Goal: Task Accomplishment & Management: Manage account settings

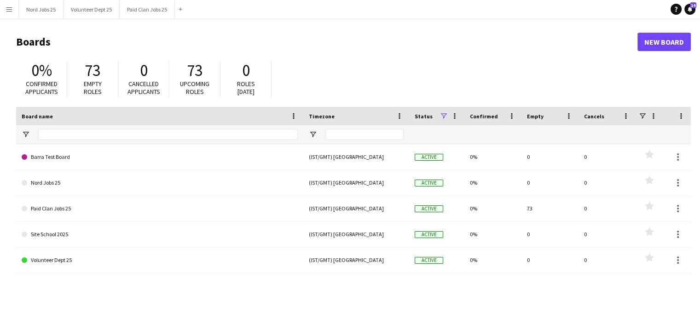
click at [12, 13] on button "Menu" at bounding box center [9, 9] width 18 height 18
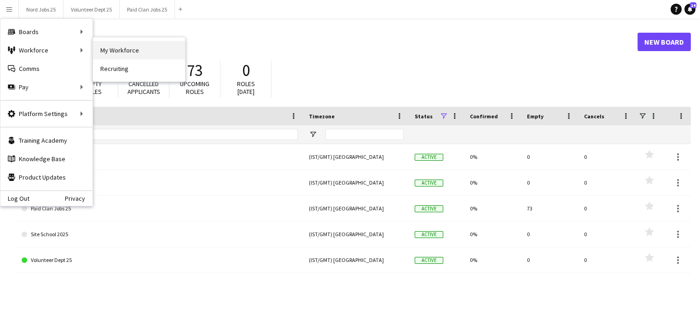
click at [121, 42] on link "My Workforce" at bounding box center [139, 50] width 92 height 18
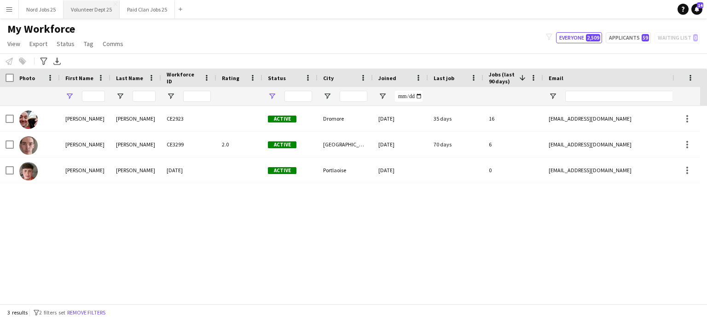
type input "*******"
type input "******"
click at [95, 97] on input "*******" at bounding box center [93, 96] width 23 height 11
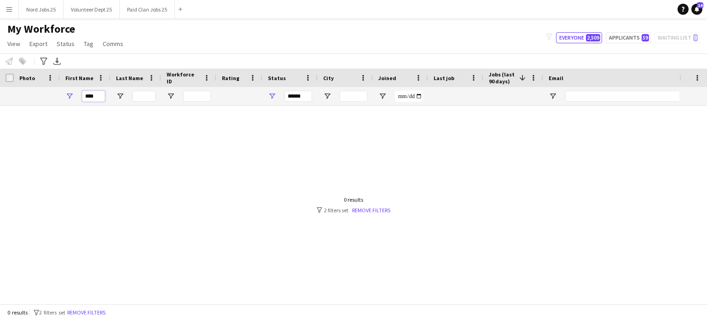
type input "****"
click at [309, 96] on input "******" at bounding box center [299, 96] width 28 height 11
click at [108, 95] on div "****" at bounding box center [85, 96] width 51 height 18
click at [101, 97] on input "****" at bounding box center [93, 96] width 23 height 11
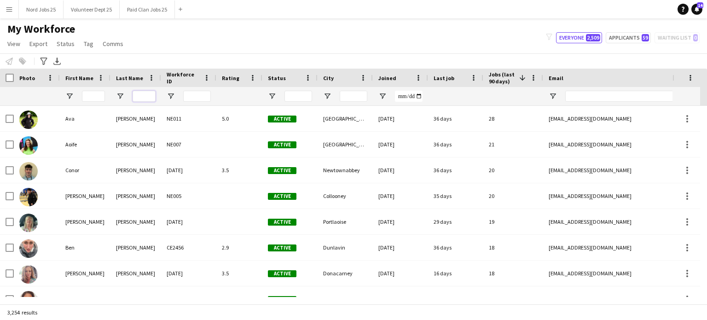
click at [153, 96] on input "Last Name Filter Input" at bounding box center [144, 96] width 23 height 11
paste input "****"
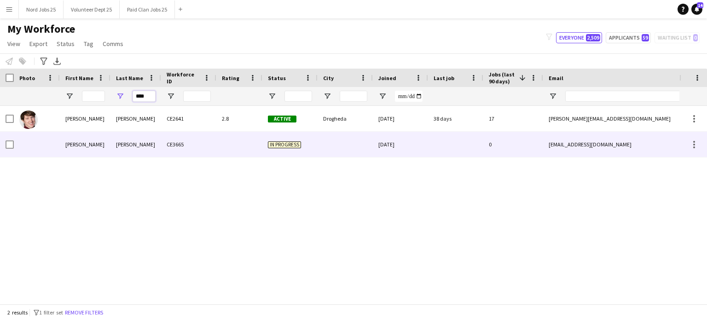
type input "****"
click at [139, 126] on div "[PERSON_NAME]" at bounding box center [136, 118] width 51 height 25
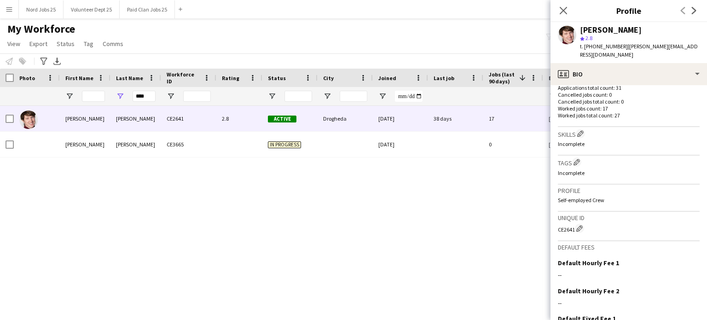
scroll to position [268, 0]
drag, startPoint x: 624, startPoint y: 44, endPoint x: 666, endPoint y: 47, distance: 42.5
click at [666, 47] on div "[PERSON_NAME] star 2.8 t. [PHONE_NUMBER] | [PERSON_NAME][EMAIL_ADDRESS][DOMAIN_…" at bounding box center [629, 42] width 157 height 41
copy span "[PERSON_NAME][EMAIL_ADDRESS][DOMAIN_NAME]"
click at [146, 95] on input "****" at bounding box center [144, 96] width 23 height 11
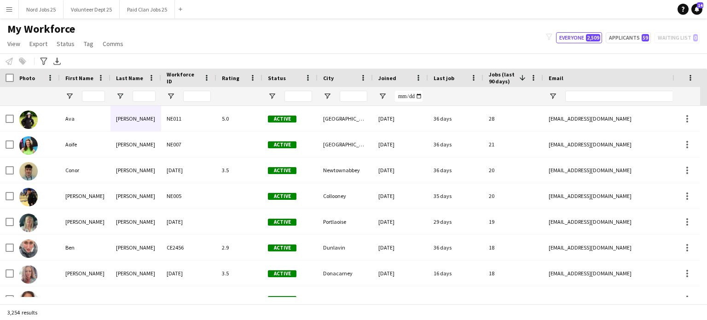
click at [493, 73] on span "Jobs (last 90 days)" at bounding box center [502, 78] width 27 height 14
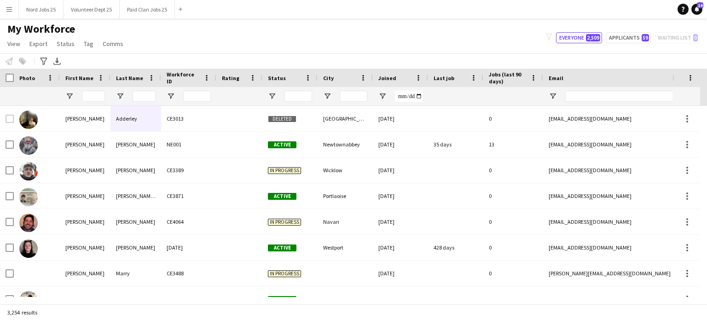
click at [493, 74] on span "Jobs (last 90 days)" at bounding box center [508, 78] width 38 height 14
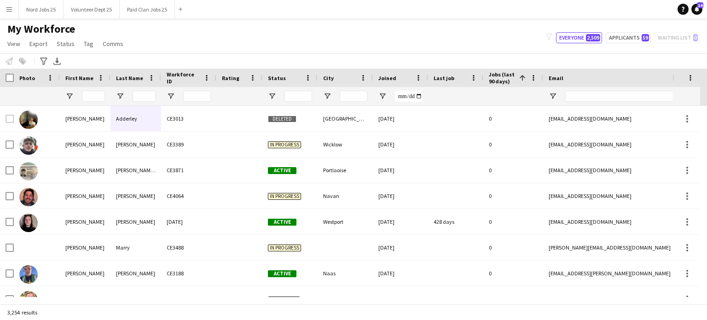
click at [491, 75] on span "Jobs (last 90 days)" at bounding box center [502, 78] width 27 height 14
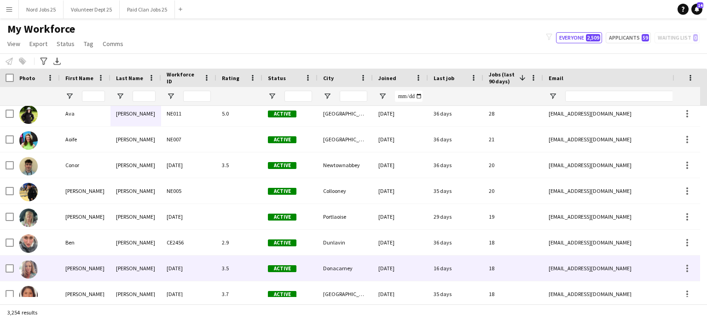
scroll to position [36, 0]
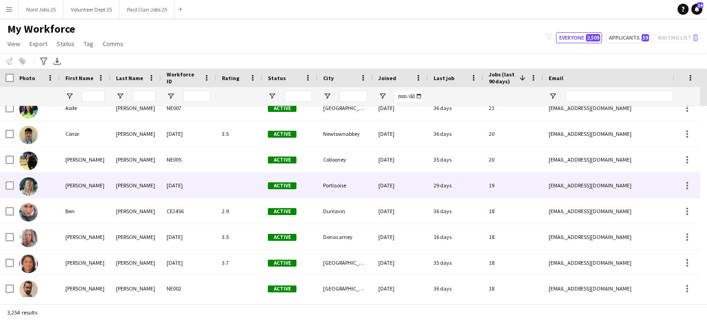
click at [119, 192] on div "[PERSON_NAME]" at bounding box center [136, 185] width 51 height 25
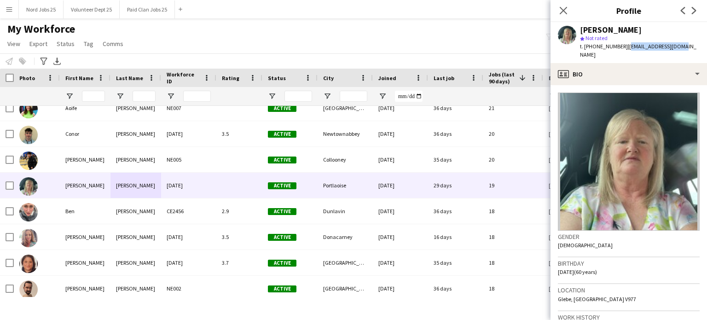
drag, startPoint x: 624, startPoint y: 48, endPoint x: 675, endPoint y: 49, distance: 50.7
click at [675, 49] on span "| [EMAIL_ADDRESS][DOMAIN_NAME]" at bounding box center [638, 50] width 116 height 15
copy span "[EMAIL_ADDRESS][DOMAIN_NAME]"
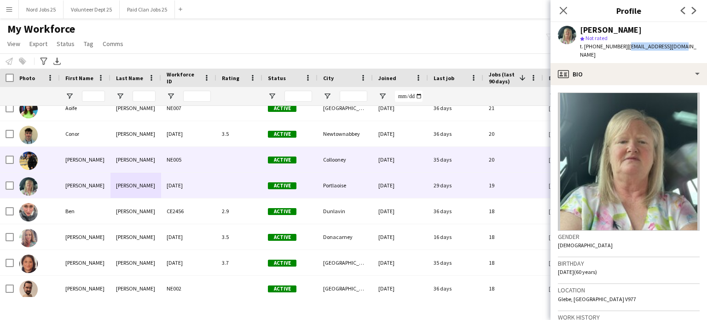
scroll to position [49, 0]
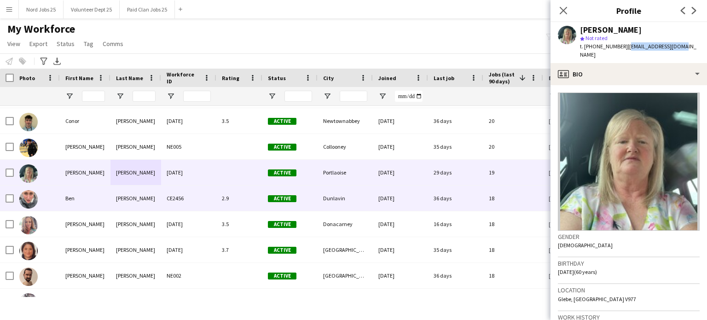
click at [143, 202] on div "[PERSON_NAME]" at bounding box center [136, 198] width 51 height 25
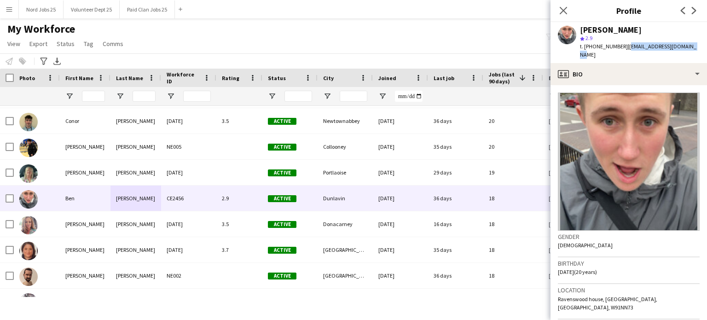
drag, startPoint x: 627, startPoint y: 47, endPoint x: 691, endPoint y: 46, distance: 63.6
click at [691, 46] on span "| [EMAIL_ADDRESS][DOMAIN_NAME]" at bounding box center [638, 50] width 116 height 15
copy span "[EMAIL_ADDRESS][DOMAIN_NAME]"
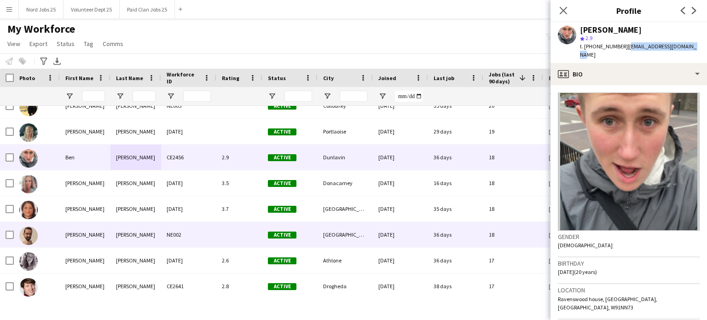
scroll to position [99, 0]
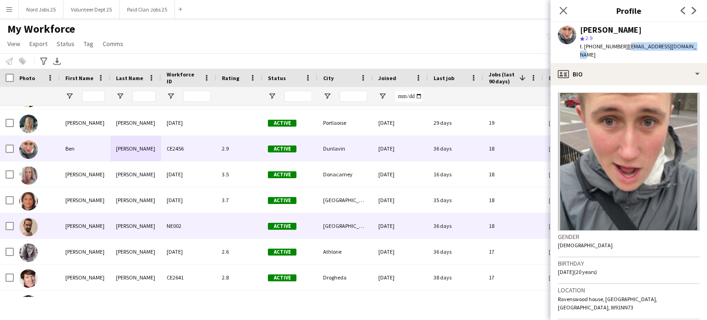
click at [173, 226] on div "NE002" at bounding box center [188, 225] width 55 height 25
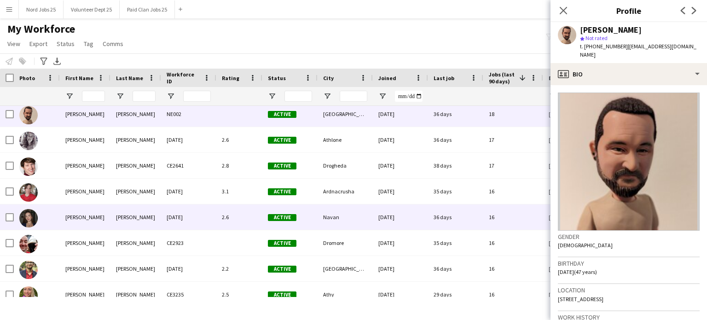
scroll to position [212, 0]
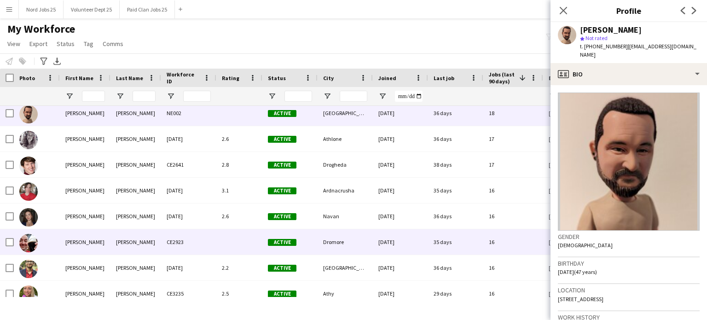
click at [130, 233] on div "[PERSON_NAME]" at bounding box center [136, 241] width 51 height 25
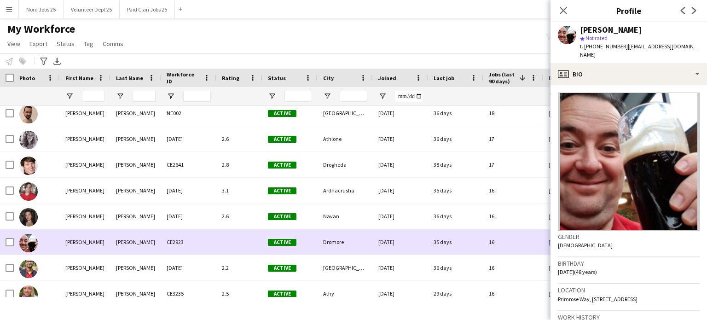
scroll to position [0, 0]
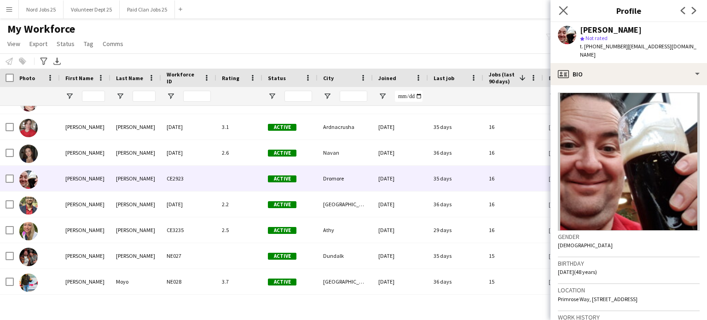
click at [568, 14] on app-icon "Close pop-in" at bounding box center [563, 10] width 13 height 13
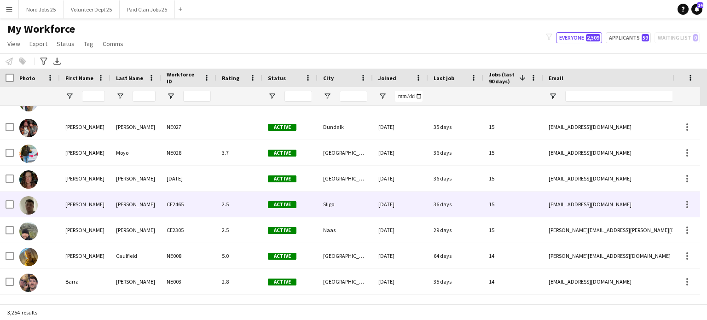
click at [138, 212] on div "[PERSON_NAME]" at bounding box center [136, 204] width 51 height 25
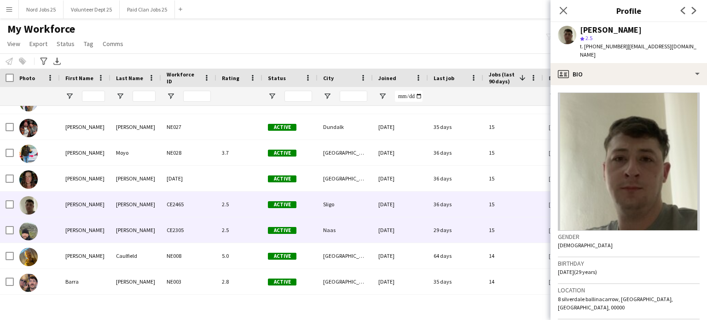
click at [125, 233] on div "[PERSON_NAME]" at bounding box center [136, 229] width 51 height 25
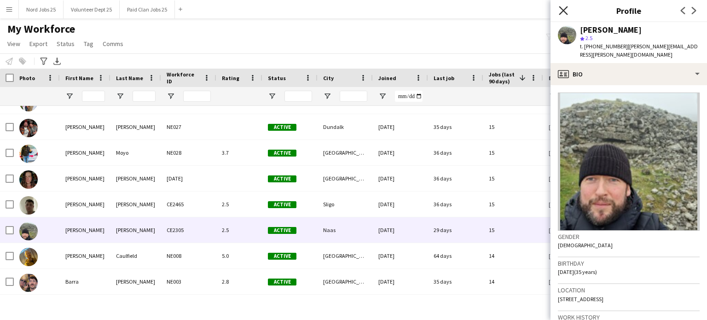
click at [561, 12] on icon "Close pop-in" at bounding box center [563, 10] width 9 height 9
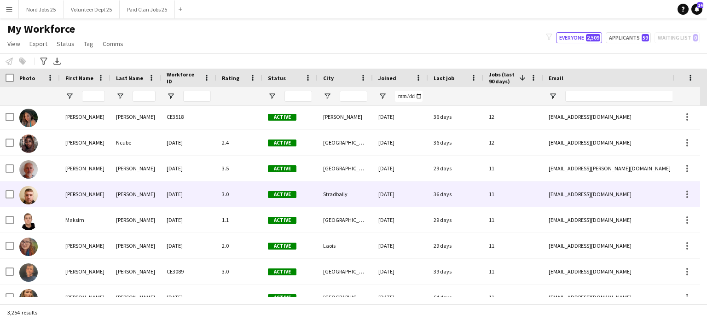
click at [119, 198] on div "[PERSON_NAME]" at bounding box center [136, 193] width 51 height 25
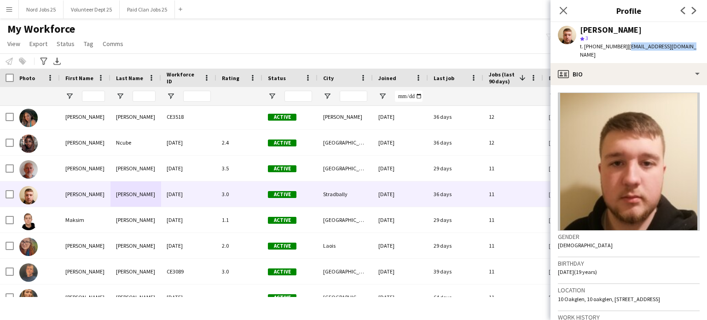
drag, startPoint x: 626, startPoint y: 47, endPoint x: 687, endPoint y: 45, distance: 61.3
click at [687, 45] on span "| [EMAIL_ADDRESS][DOMAIN_NAME]" at bounding box center [638, 50] width 116 height 15
click at [561, 12] on icon at bounding box center [563, 10] width 9 height 9
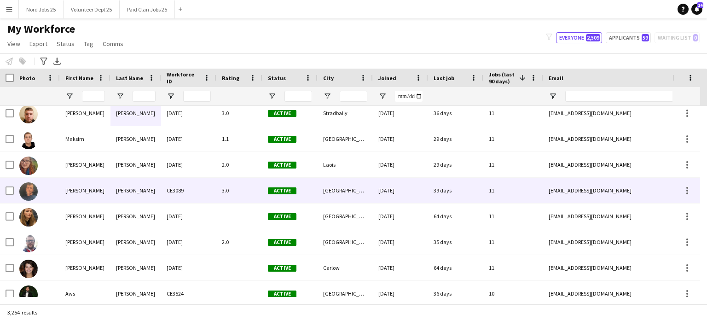
click at [96, 200] on div "[PERSON_NAME]" at bounding box center [85, 190] width 51 height 25
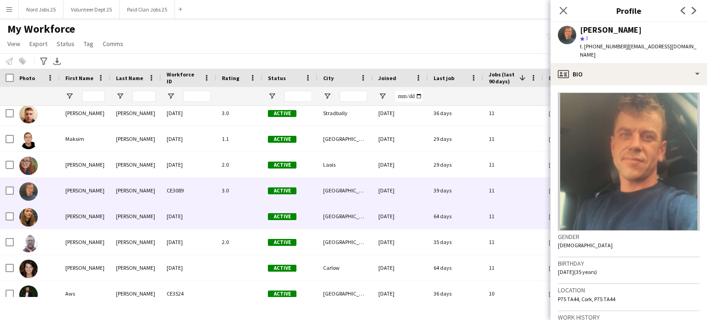
click at [92, 215] on div "[PERSON_NAME]" at bounding box center [85, 216] width 51 height 25
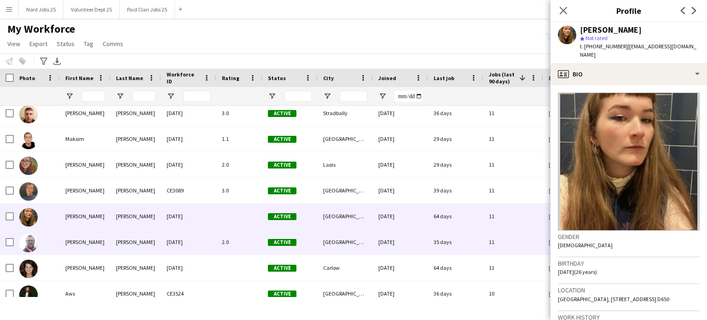
click at [88, 252] on div "[PERSON_NAME]" at bounding box center [85, 241] width 51 height 25
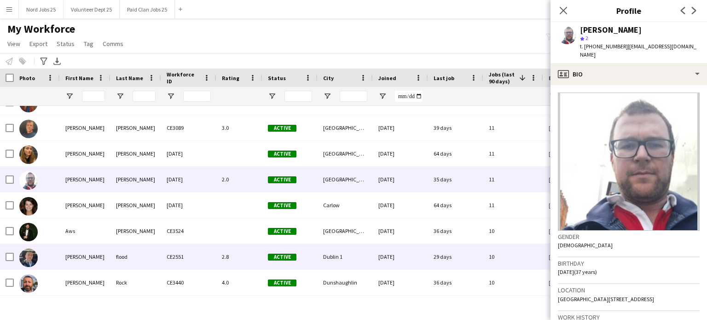
click at [86, 252] on div "[PERSON_NAME]" at bounding box center [85, 256] width 51 height 25
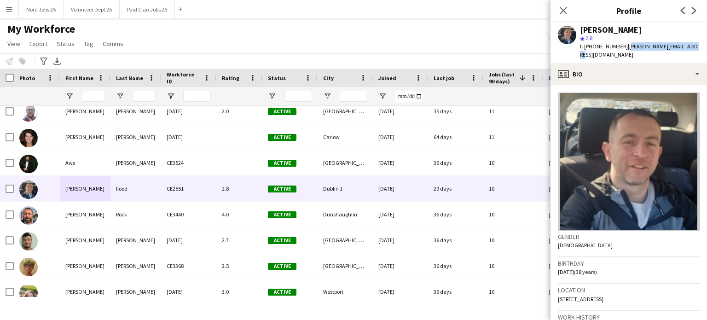
drag, startPoint x: 624, startPoint y: 47, endPoint x: 687, endPoint y: 49, distance: 62.7
click at [687, 49] on div "[PERSON_NAME] star 2.8 t. [PHONE_NUMBER] | [PERSON_NAME][EMAIL_ADDRESS][DOMAIN_…" at bounding box center [629, 42] width 157 height 41
copy span "[PERSON_NAME][EMAIL_ADDRESS][DOMAIN_NAME]"
click at [101, 97] on input "First Name Filter Input" at bounding box center [93, 96] width 23 height 11
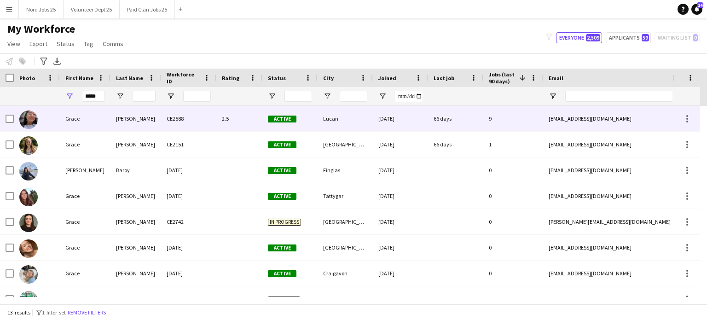
click at [103, 127] on div "Grace" at bounding box center [85, 118] width 51 height 25
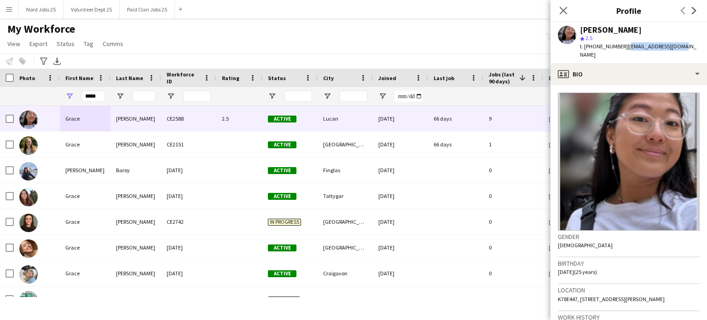
drag, startPoint x: 623, startPoint y: 47, endPoint x: 682, endPoint y: 47, distance: 58.9
click at [682, 47] on div "[PERSON_NAME] 2.5 t. [PHONE_NUMBER] | [EMAIL_ADDRESS][DOMAIN_NAME]" at bounding box center [629, 42] width 157 height 41
copy span "[EMAIL_ADDRESS][DOMAIN_NAME]"
click at [94, 95] on input "*****" at bounding box center [93, 96] width 23 height 11
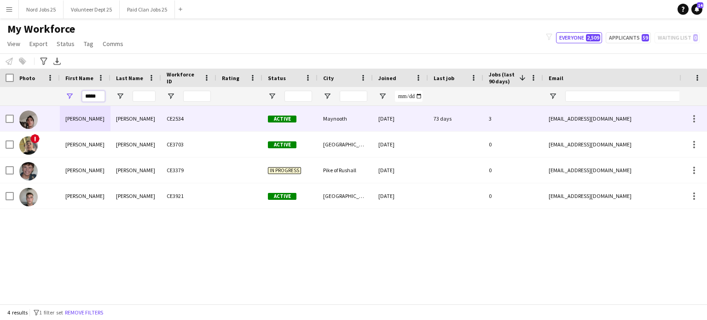
type input "*****"
click at [93, 125] on div "[PERSON_NAME]" at bounding box center [85, 118] width 51 height 25
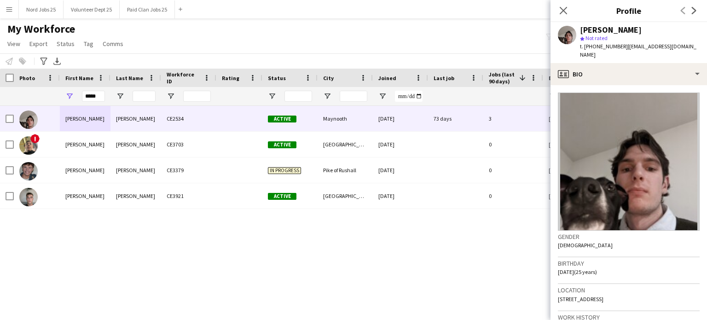
drag, startPoint x: 627, startPoint y: 44, endPoint x: 704, endPoint y: 56, distance: 77.8
click at [704, 56] on div "[PERSON_NAME] star Not rated t. [PHONE_NUMBER] | [EMAIL_ADDRESS][DOMAIN_NAME]" at bounding box center [629, 42] width 157 height 41
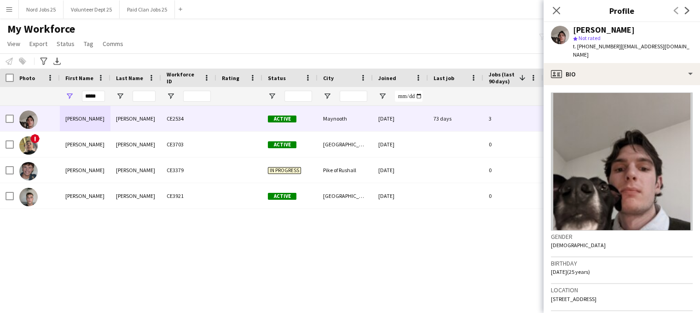
copy span "[EMAIL_ADDRESS][DOMAIN_NAME]"
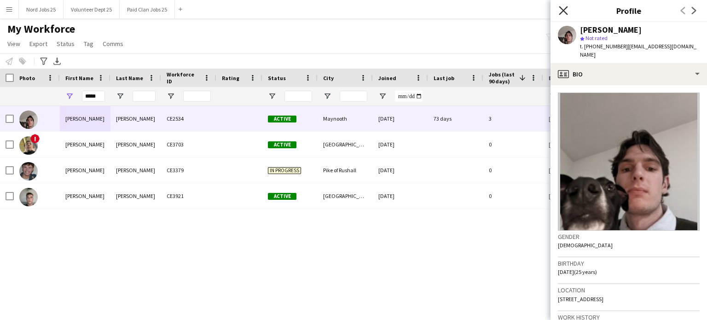
click at [554, 13] on div "Close pop-in" at bounding box center [564, 10] width 26 height 21
click at [102, 98] on input "*****" at bounding box center [93, 96] width 23 height 11
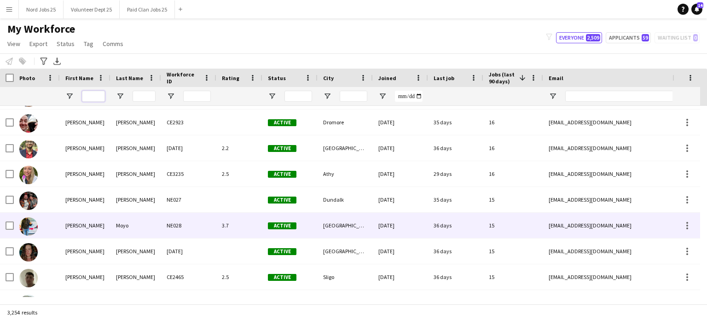
scroll to position [331, 0]
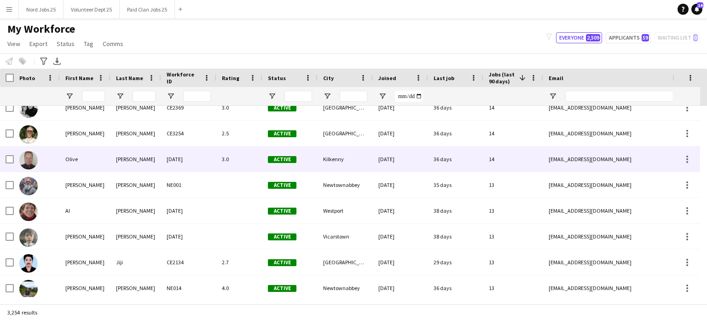
click at [110, 156] on div "Olive" at bounding box center [85, 158] width 51 height 25
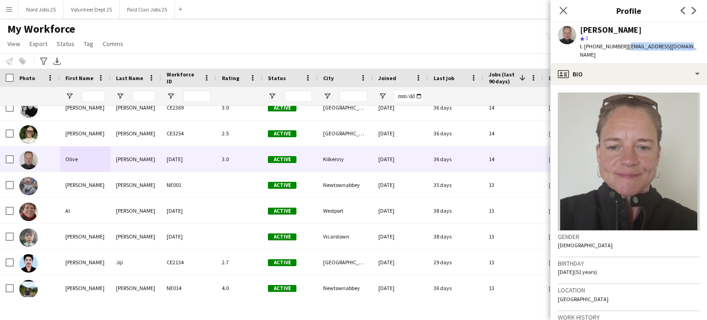
drag, startPoint x: 624, startPoint y: 47, endPoint x: 676, endPoint y: 52, distance: 51.8
click at [676, 52] on div "[PERSON_NAME] star 3 t. [PHONE_NUMBER] | [EMAIL_ADDRESS][DOMAIN_NAME]" at bounding box center [629, 42] width 157 height 41
copy span "[EMAIL_ADDRESS][DOMAIN_NAME]"
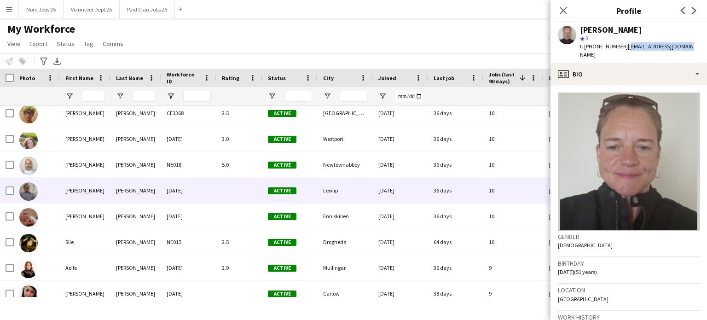
click at [110, 191] on div "[PERSON_NAME]" at bounding box center [85, 190] width 51 height 25
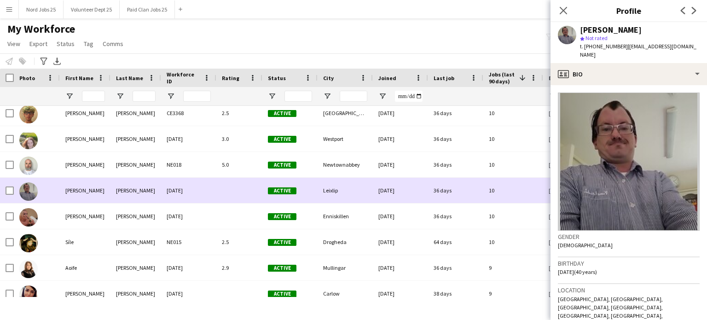
click at [103, 190] on div "[PERSON_NAME]" at bounding box center [85, 190] width 51 height 25
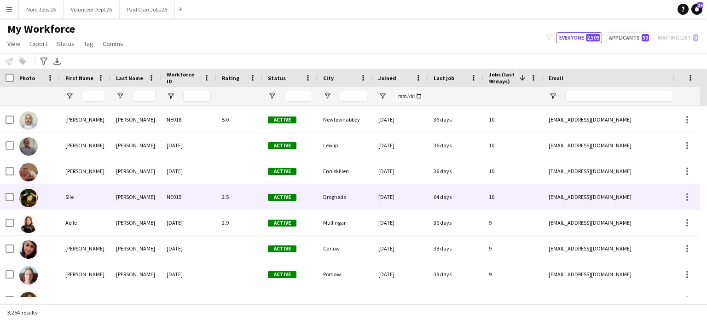
click at [110, 195] on div "Síle" at bounding box center [85, 196] width 51 height 25
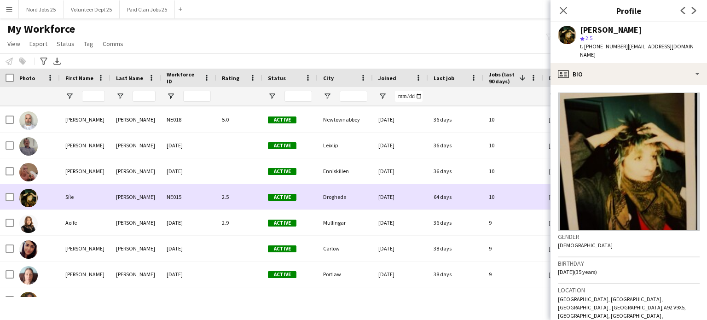
click at [97, 199] on div "Síle" at bounding box center [85, 196] width 51 height 25
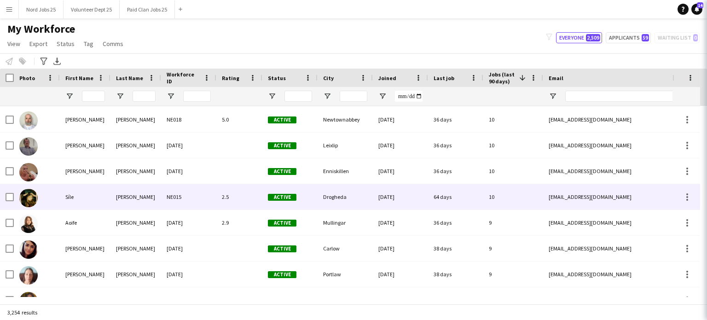
click at [92, 219] on div "Aoife" at bounding box center [85, 222] width 51 height 25
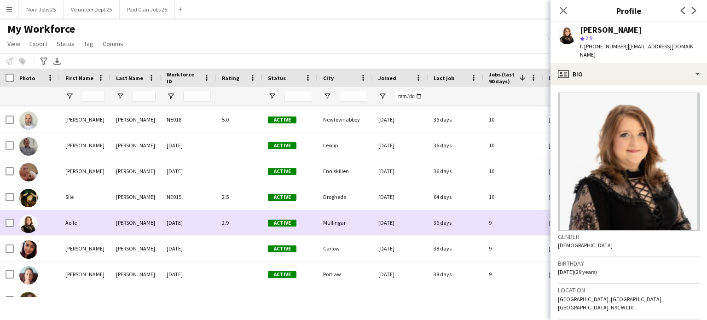
click at [91, 224] on div "Aoife" at bounding box center [85, 222] width 51 height 25
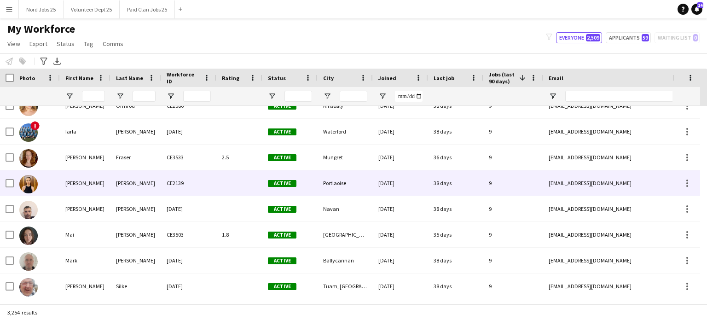
click at [128, 191] on div "[PERSON_NAME]" at bounding box center [136, 182] width 51 height 25
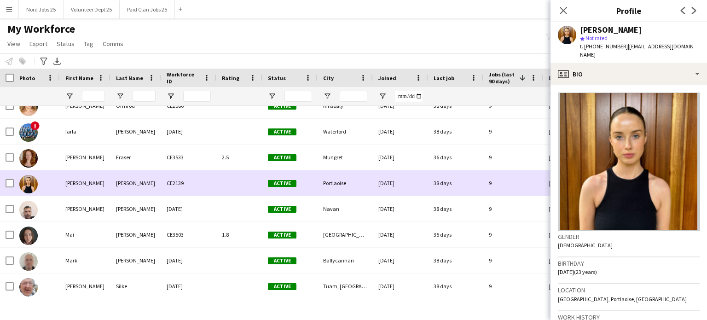
click at [120, 189] on div "[PERSON_NAME]" at bounding box center [136, 182] width 51 height 25
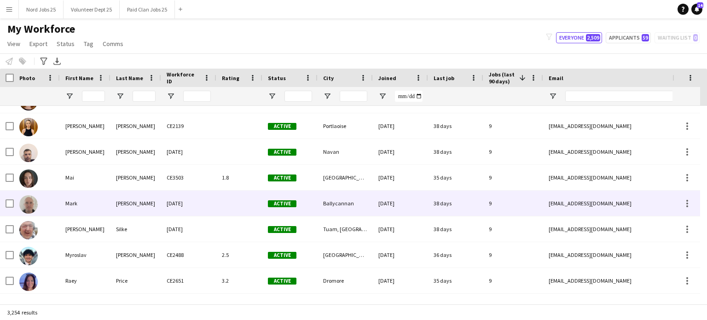
click at [122, 209] on div "[PERSON_NAME]" at bounding box center [136, 203] width 51 height 25
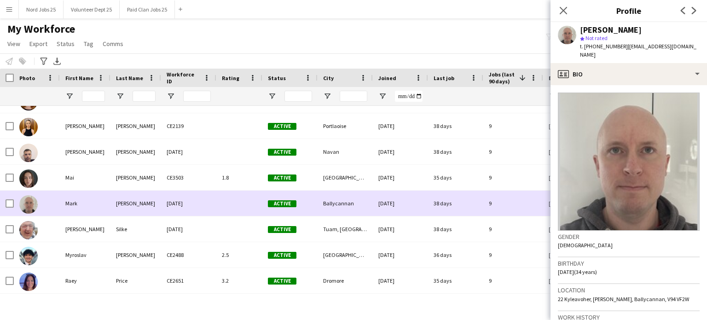
click at [116, 209] on div "[PERSON_NAME]" at bounding box center [136, 203] width 51 height 25
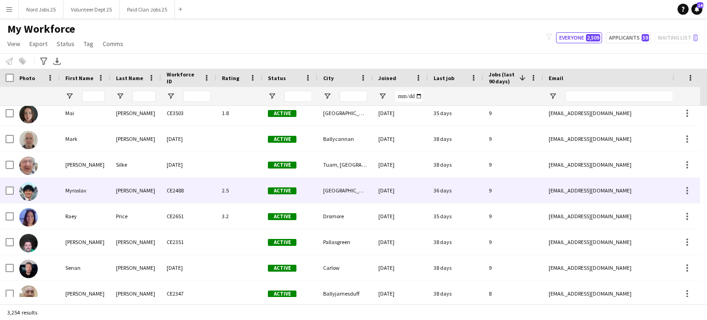
click at [118, 196] on div "[PERSON_NAME]" at bounding box center [136, 190] width 51 height 25
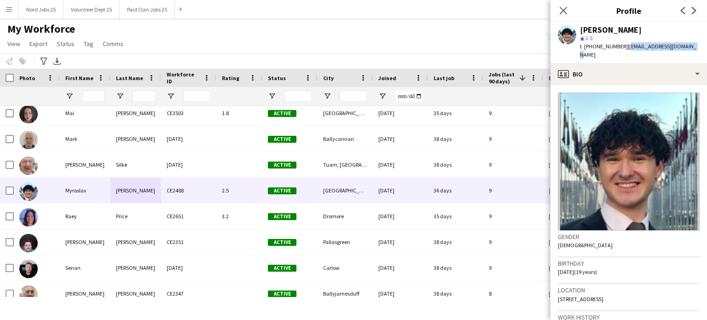
drag, startPoint x: 621, startPoint y: 47, endPoint x: 684, endPoint y: 46, distance: 63.1
click at [684, 46] on div "[PERSON_NAME] star 2.5 t. [PHONE_NUMBER] | [EMAIL_ADDRESS][DOMAIN_NAME]" at bounding box center [629, 42] width 157 height 41
copy span "[EMAIL_ADDRESS][DOMAIN_NAME]"
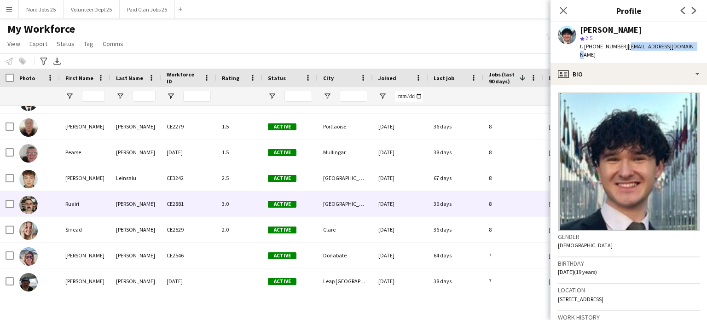
click at [155, 214] on div "[PERSON_NAME]" at bounding box center [136, 203] width 51 height 25
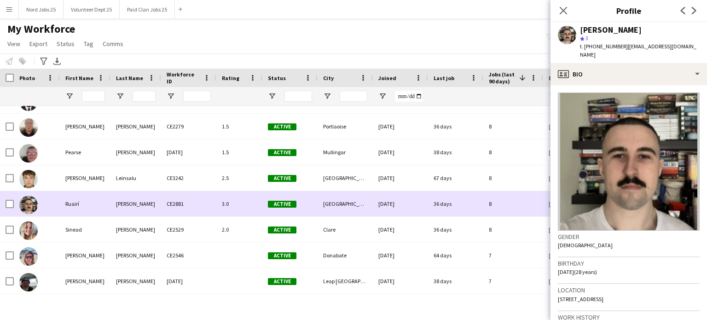
click at [151, 211] on div "[PERSON_NAME]" at bounding box center [136, 203] width 51 height 25
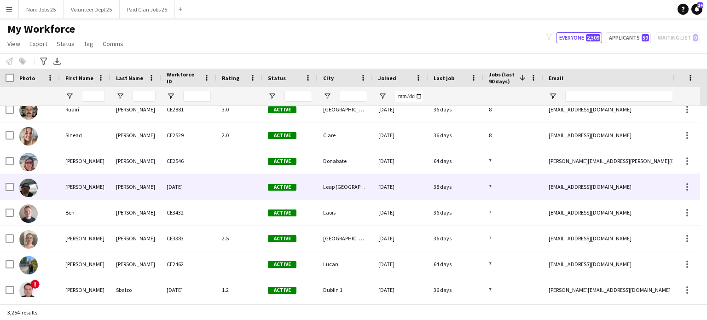
click at [106, 190] on div "[PERSON_NAME]" at bounding box center [85, 186] width 51 height 25
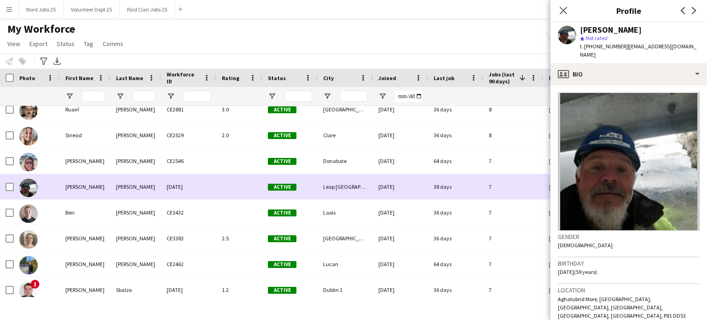
click at [113, 191] on div "[PERSON_NAME]" at bounding box center [136, 186] width 51 height 25
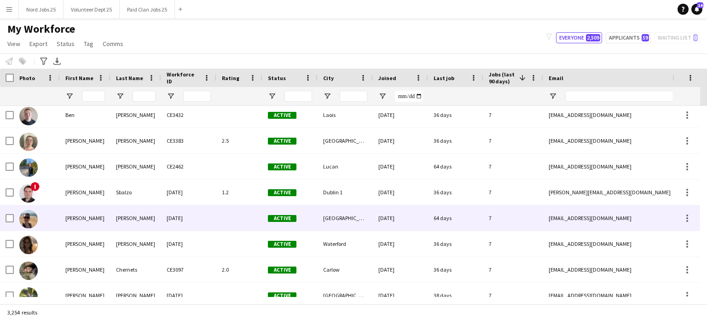
click at [98, 222] on div "[PERSON_NAME]" at bounding box center [85, 217] width 51 height 25
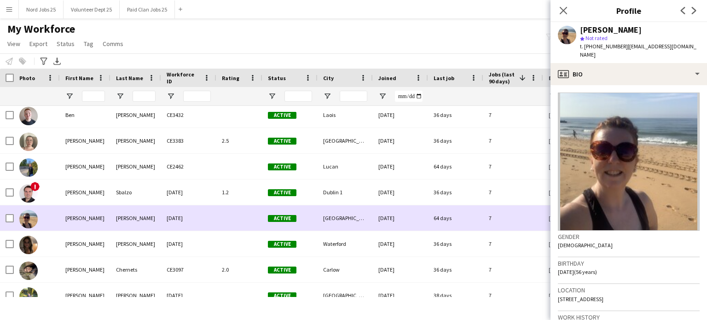
click at [90, 222] on div "[PERSON_NAME]" at bounding box center [85, 217] width 51 height 25
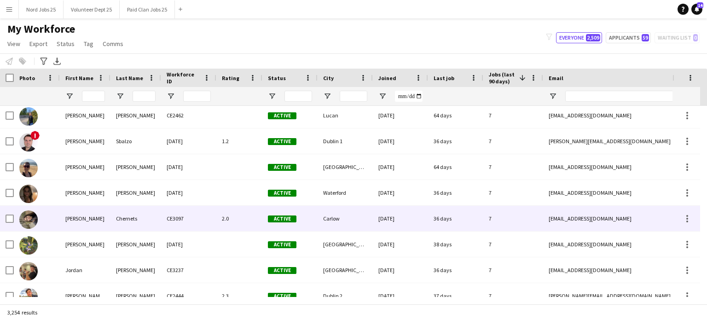
click at [94, 219] on div "[PERSON_NAME]" at bounding box center [85, 218] width 51 height 25
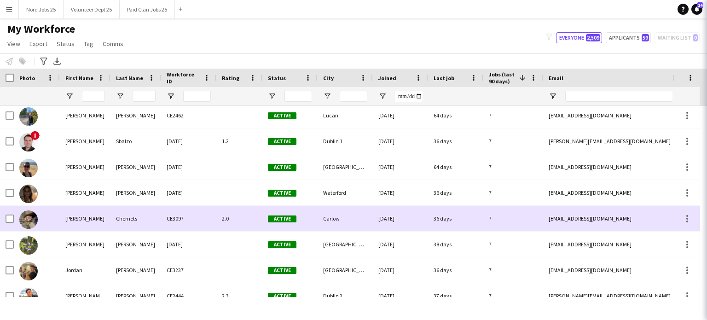
click at [92, 219] on div "[PERSON_NAME]" at bounding box center [85, 218] width 51 height 25
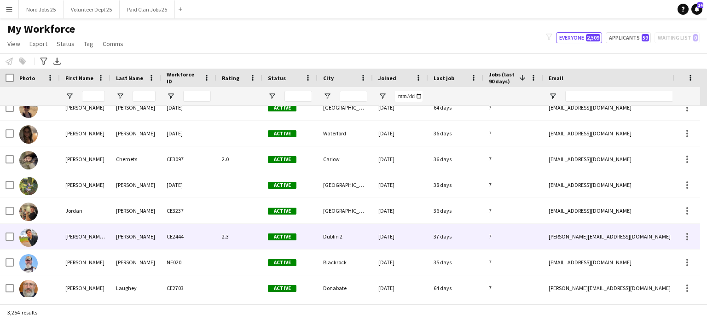
click at [98, 237] on div "[PERSON_NAME] [PERSON_NAME]" at bounding box center [85, 236] width 51 height 25
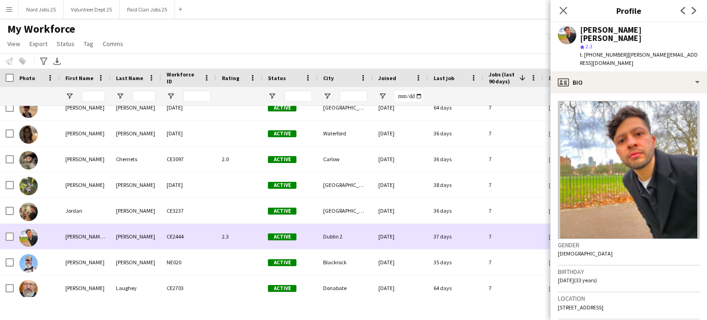
click at [90, 238] on div "[PERSON_NAME] [PERSON_NAME]" at bounding box center [85, 236] width 51 height 25
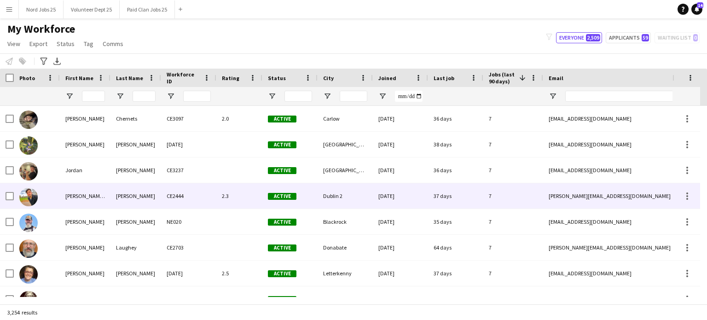
click at [91, 207] on div "[PERSON_NAME] [PERSON_NAME]" at bounding box center [85, 195] width 51 height 25
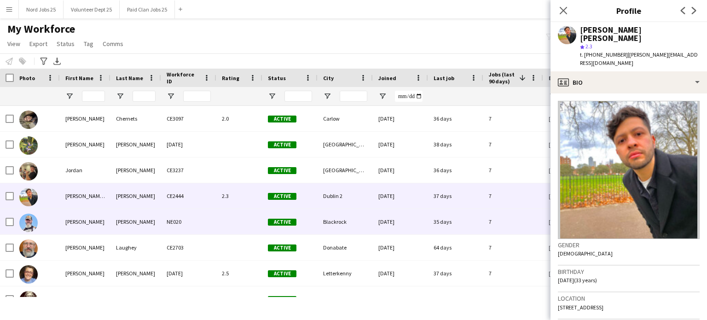
click at [83, 224] on div "[PERSON_NAME]" at bounding box center [85, 221] width 51 height 25
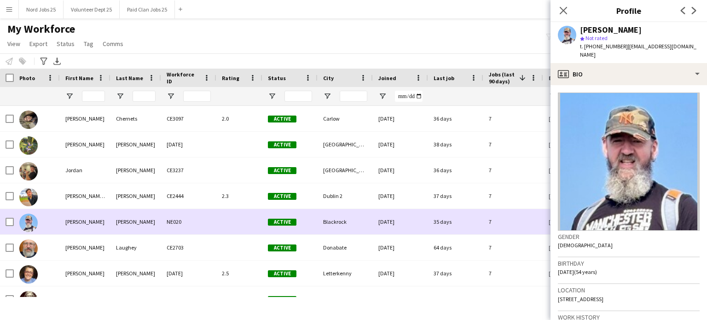
click at [85, 222] on div "[PERSON_NAME]" at bounding box center [85, 221] width 51 height 25
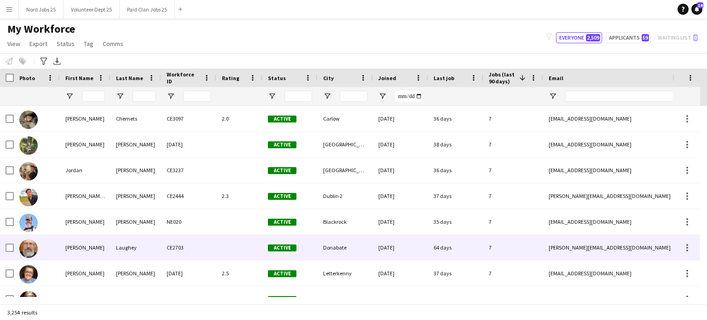
click at [77, 246] on div "[PERSON_NAME]" at bounding box center [85, 247] width 51 height 25
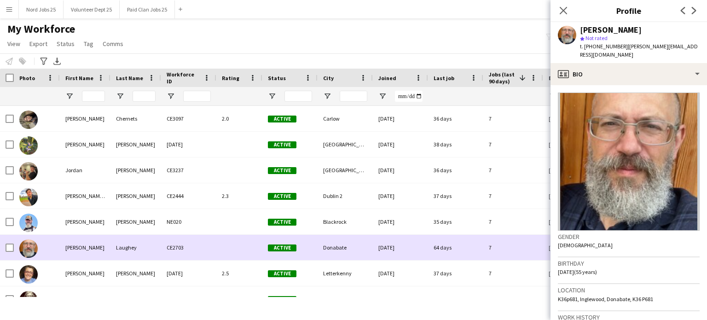
click at [87, 248] on div "[PERSON_NAME]" at bounding box center [85, 247] width 51 height 25
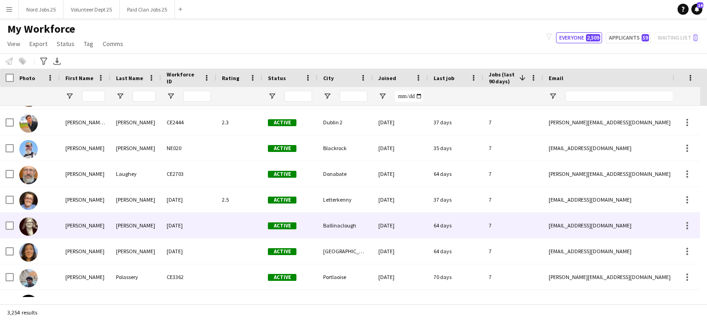
click at [92, 231] on div "[PERSON_NAME]" at bounding box center [85, 225] width 51 height 25
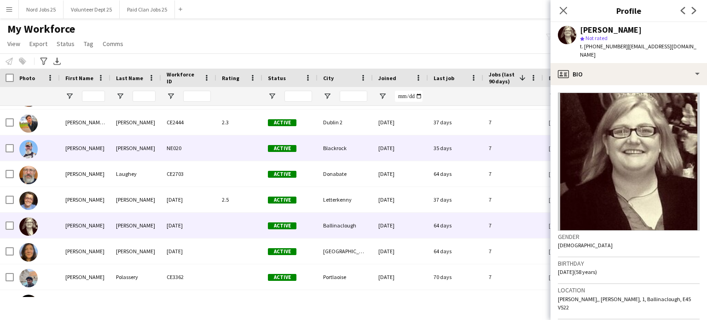
click at [102, 152] on div "[PERSON_NAME]" at bounding box center [85, 147] width 51 height 25
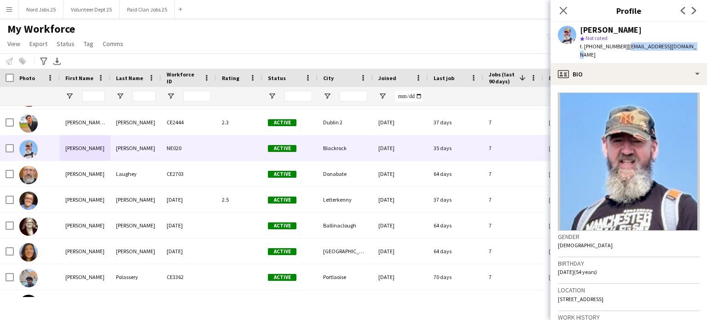
drag, startPoint x: 624, startPoint y: 48, endPoint x: 686, endPoint y: 47, distance: 61.2
click at [686, 47] on div "[PERSON_NAME] star Not rated t. [PHONE_NUMBER] | [EMAIL_ADDRESS][DOMAIN_NAME]" at bounding box center [629, 42] width 157 height 41
copy span "[EMAIL_ADDRESS][DOMAIN_NAME]"
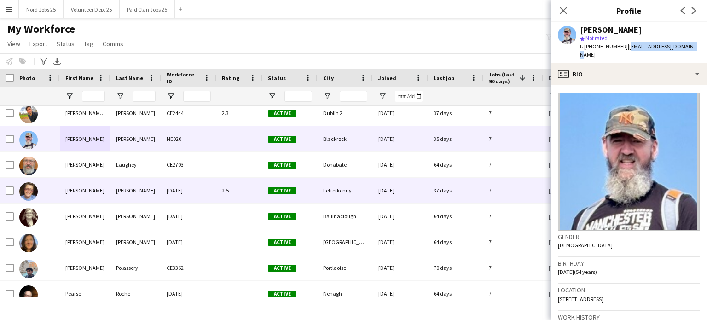
click at [87, 180] on div "[PERSON_NAME]" at bounding box center [85, 190] width 51 height 25
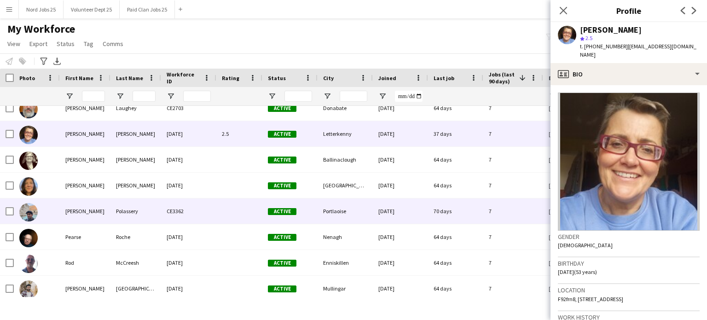
click at [120, 211] on div "Polassery" at bounding box center [136, 210] width 51 height 25
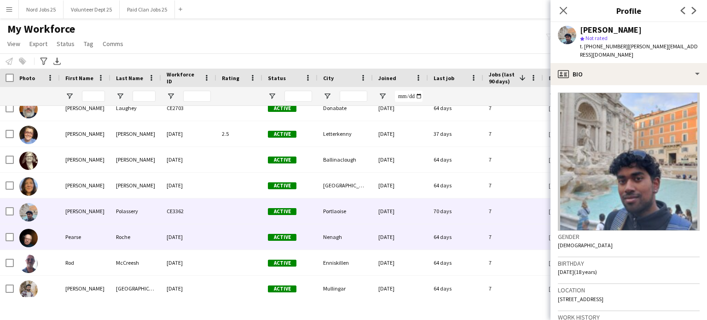
click at [107, 239] on div "Pearse" at bounding box center [85, 236] width 51 height 25
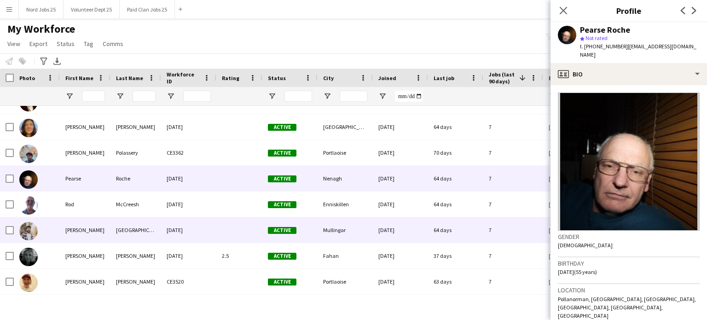
click at [111, 219] on div "[GEOGRAPHIC_DATA]" at bounding box center [136, 229] width 51 height 25
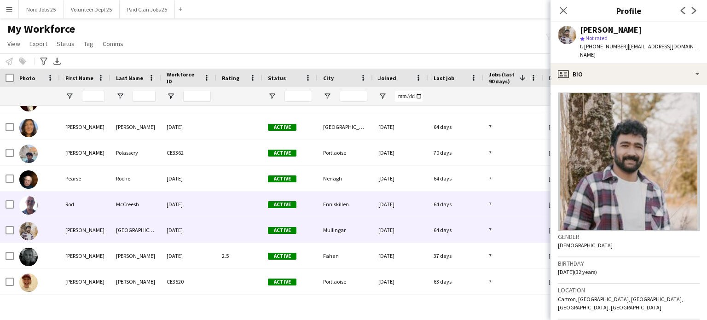
click at [117, 209] on div "McCreesh" at bounding box center [136, 204] width 51 height 25
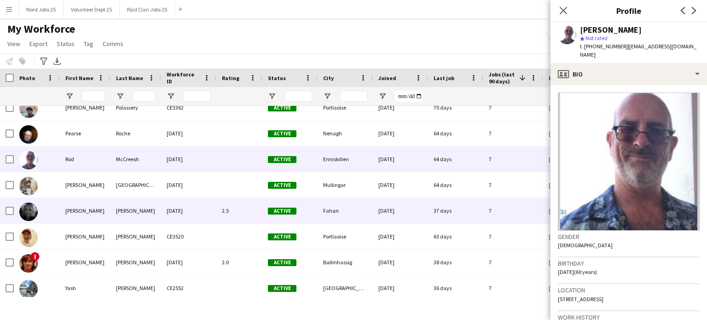
click at [110, 210] on div "[PERSON_NAME]" at bounding box center [85, 210] width 51 height 25
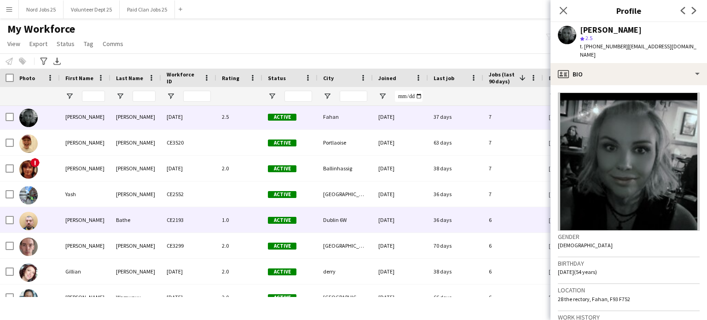
click at [112, 228] on div "Bathe" at bounding box center [136, 219] width 51 height 25
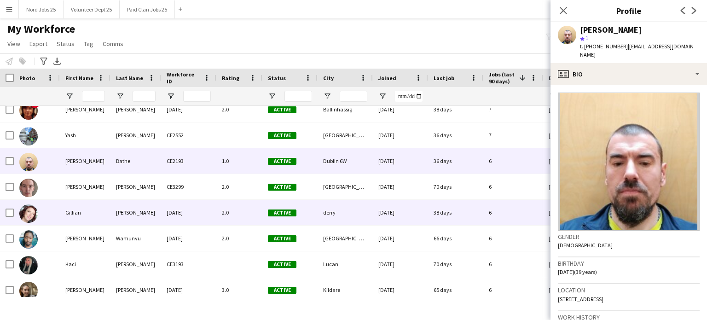
click at [114, 204] on div "[PERSON_NAME]" at bounding box center [136, 212] width 51 height 25
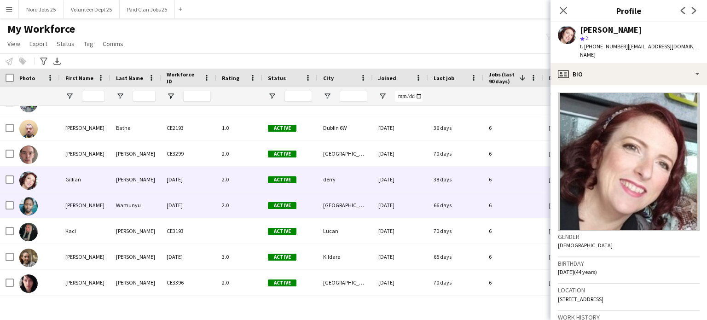
click at [115, 200] on div "Wamunyu" at bounding box center [136, 204] width 51 height 25
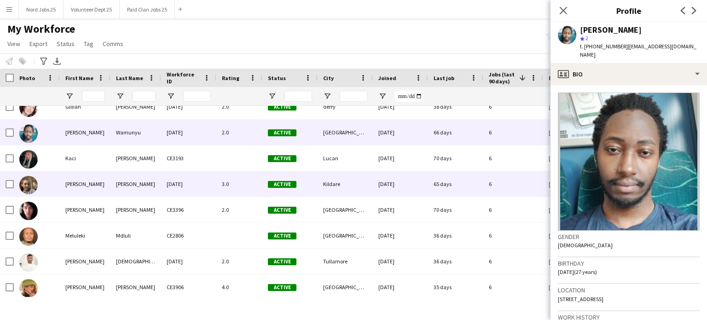
click at [109, 181] on div "[PERSON_NAME]" at bounding box center [85, 183] width 51 height 25
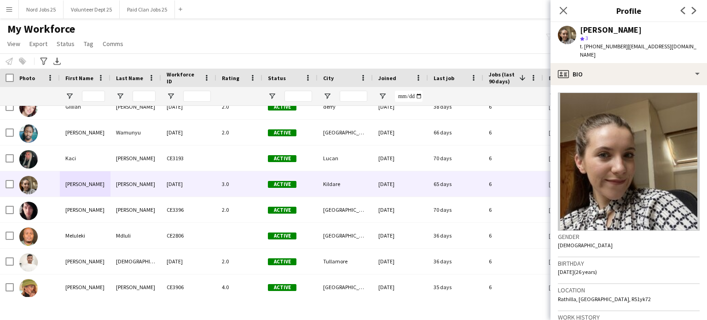
drag, startPoint x: 623, startPoint y: 46, endPoint x: 693, endPoint y: 48, distance: 71.0
click at [693, 48] on div "[PERSON_NAME] star 3 t. [PHONE_NUMBER] | [EMAIL_ADDRESS][DOMAIN_NAME]" at bounding box center [629, 42] width 157 height 41
copy span "[EMAIL_ADDRESS][DOMAIN_NAME]"
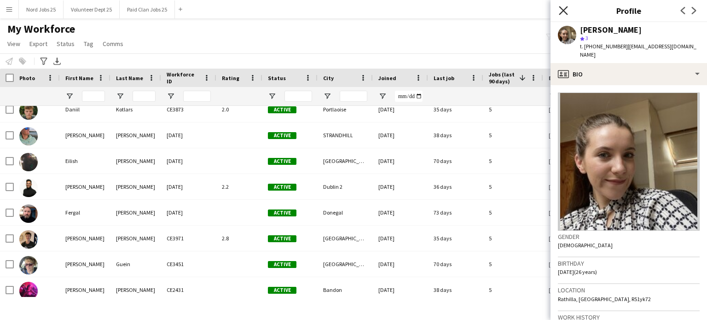
click at [565, 13] on icon at bounding box center [563, 10] width 9 height 9
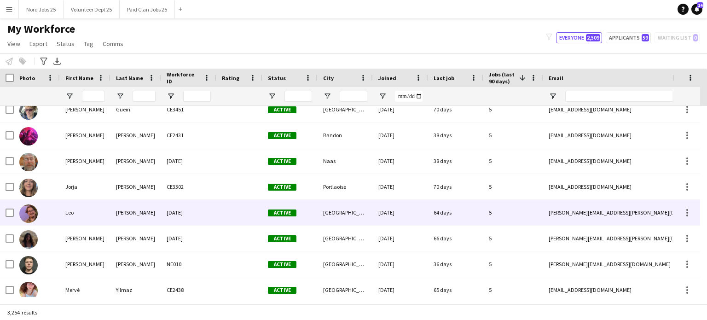
click at [127, 216] on div "[PERSON_NAME]" at bounding box center [136, 212] width 51 height 25
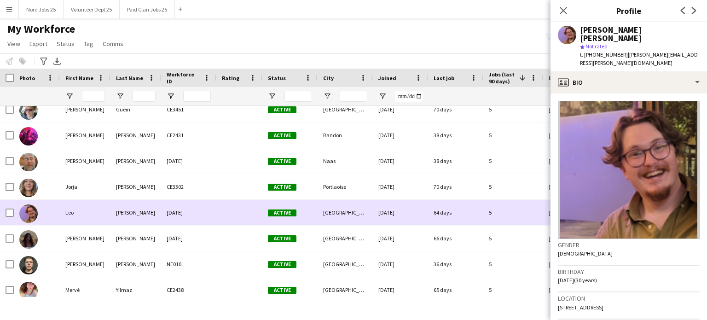
click at [117, 216] on div "[PERSON_NAME]" at bounding box center [136, 212] width 51 height 25
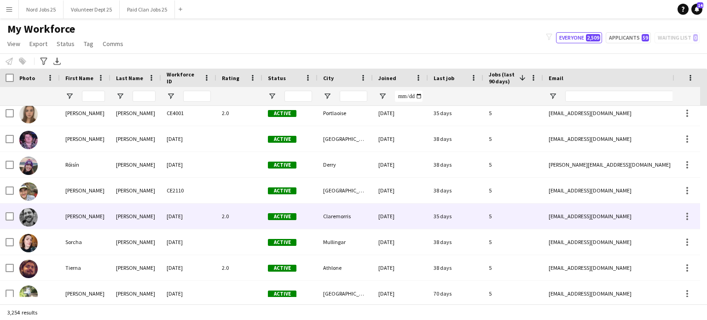
click at [133, 219] on div "[PERSON_NAME]" at bounding box center [136, 216] width 51 height 25
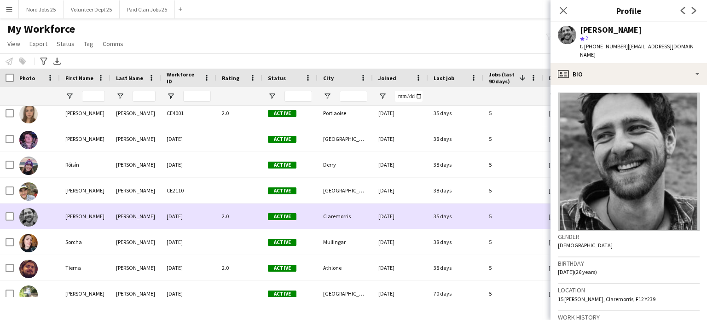
click at [123, 220] on div "[PERSON_NAME]" at bounding box center [136, 216] width 51 height 25
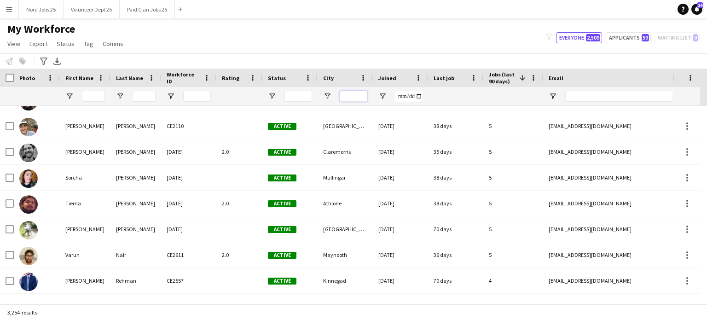
click at [355, 99] on input "City Filter Input" at bounding box center [354, 96] width 28 height 11
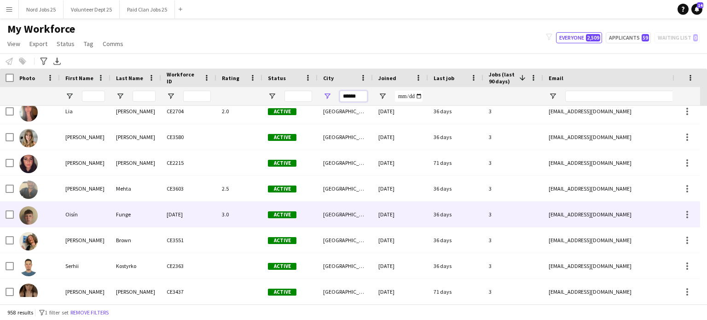
type input "******"
click at [147, 208] on div "Funge" at bounding box center [136, 214] width 51 height 25
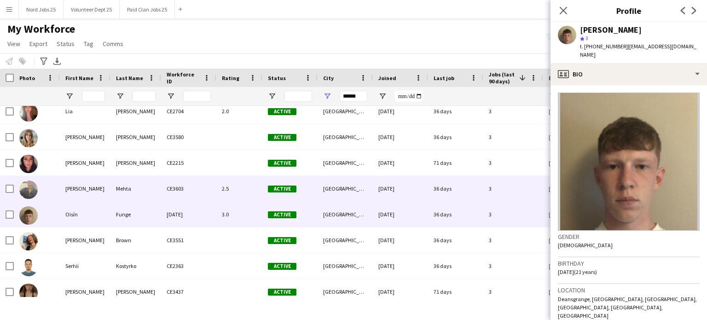
click at [125, 197] on div "Mehta" at bounding box center [136, 188] width 51 height 25
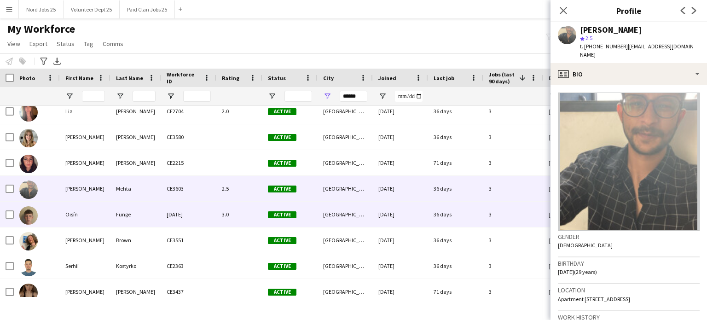
click at [122, 206] on div "Funge" at bounding box center [136, 214] width 51 height 25
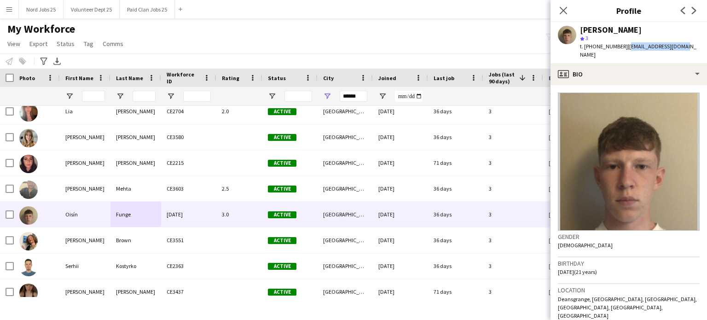
drag, startPoint x: 627, startPoint y: 47, endPoint x: 682, endPoint y: 44, distance: 54.9
click at [682, 44] on div "[PERSON_NAME] star 3 t. [PHONE_NUMBER] | [EMAIL_ADDRESS][DOMAIN_NAME]" at bounding box center [629, 42] width 157 height 41
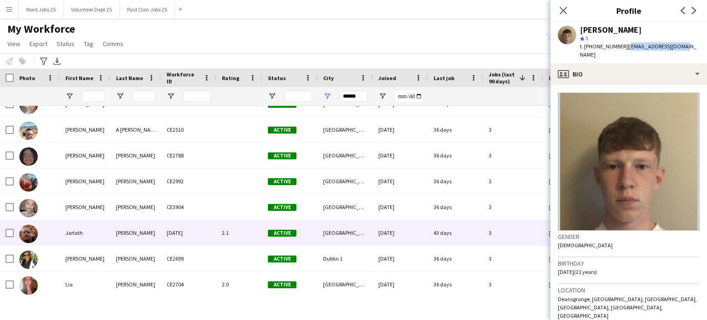
click at [103, 229] on div "Jarlath" at bounding box center [85, 232] width 51 height 25
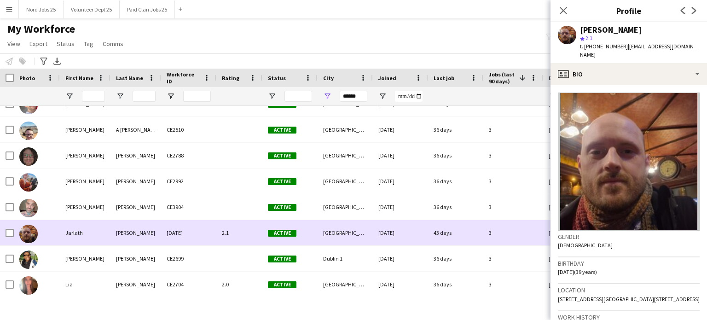
click at [105, 226] on div "Jarlath" at bounding box center [85, 232] width 51 height 25
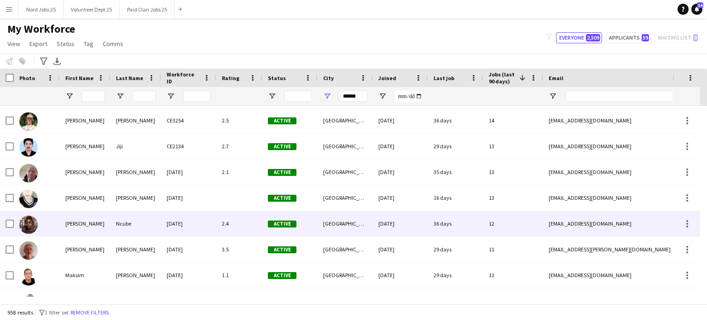
click at [98, 223] on div "[PERSON_NAME]" at bounding box center [85, 223] width 51 height 25
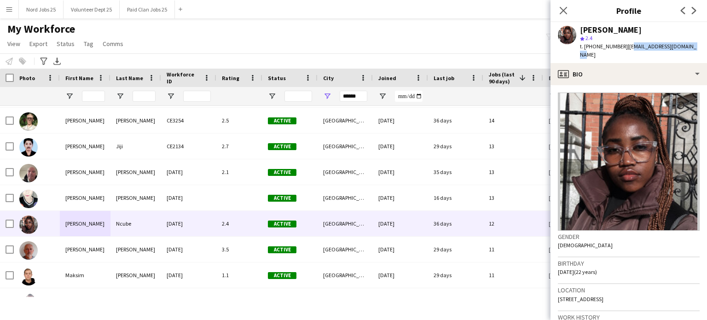
drag, startPoint x: 624, startPoint y: 47, endPoint x: 688, endPoint y: 47, distance: 64.0
click at [688, 47] on span "| [EMAIL_ADDRESS][DOMAIN_NAME]" at bounding box center [638, 50] width 116 height 15
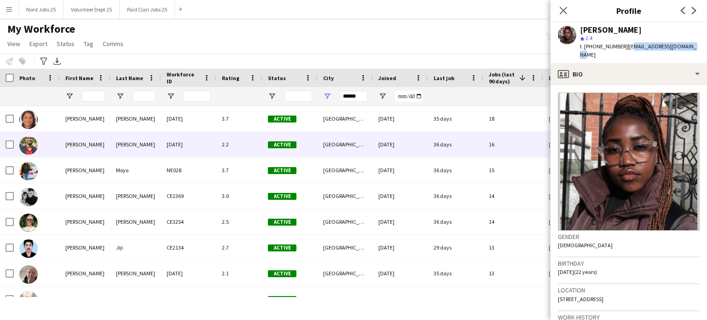
click at [133, 149] on div "[PERSON_NAME]" at bounding box center [136, 144] width 51 height 25
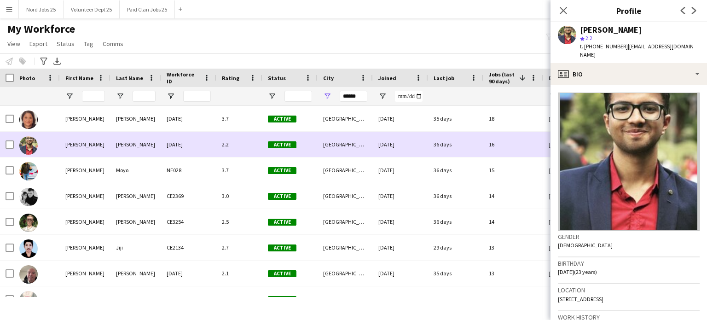
click at [76, 150] on div "[PERSON_NAME]" at bounding box center [85, 144] width 51 height 25
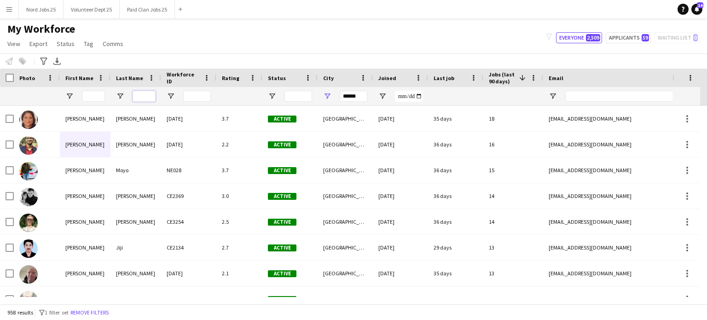
click at [153, 95] on input "Last Name Filter Input" at bounding box center [144, 96] width 23 height 11
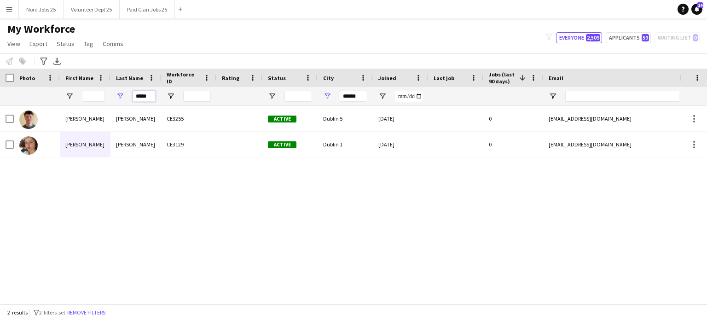
type input "*****"
click at [361, 100] on input "******" at bounding box center [354, 96] width 28 height 11
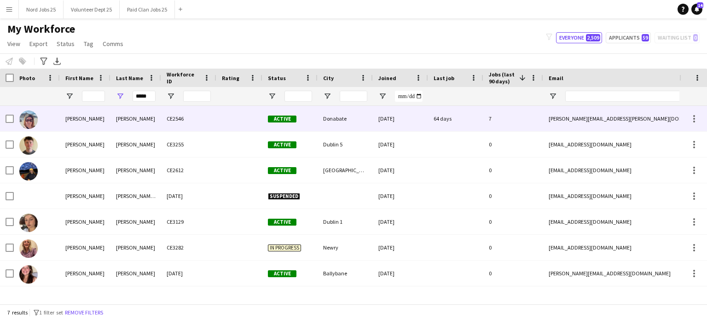
click at [120, 125] on div "[PERSON_NAME]" at bounding box center [136, 118] width 51 height 25
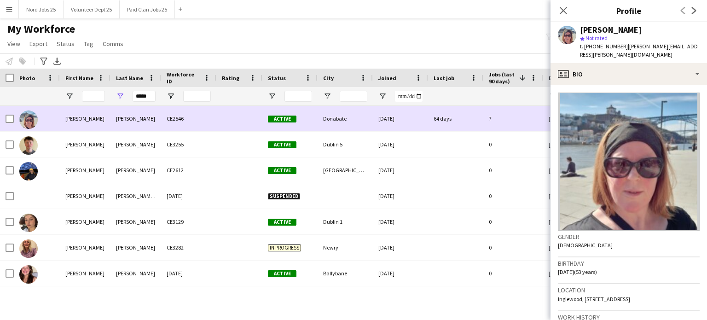
click at [120, 122] on div "[PERSON_NAME]" at bounding box center [136, 118] width 51 height 25
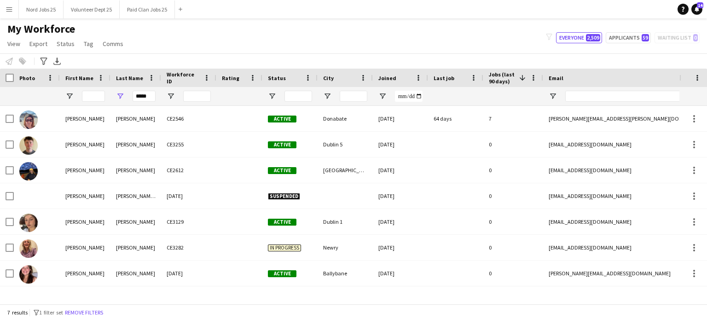
click at [147, 102] on div "*****" at bounding box center [144, 96] width 23 height 18
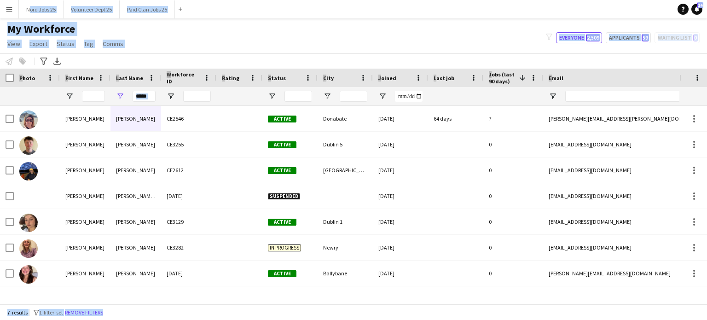
click at [149, 99] on input "*****" at bounding box center [144, 96] width 23 height 11
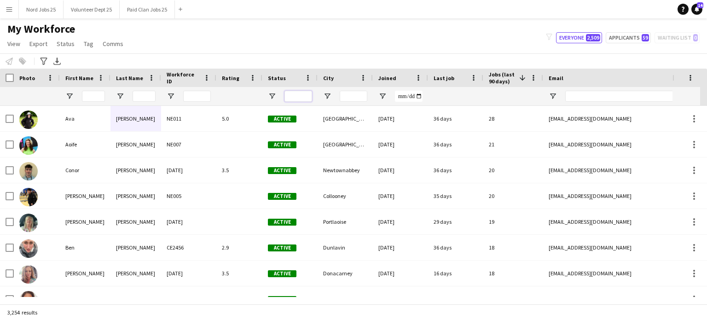
click at [300, 97] on input "Status Filter Input" at bounding box center [299, 96] width 28 height 11
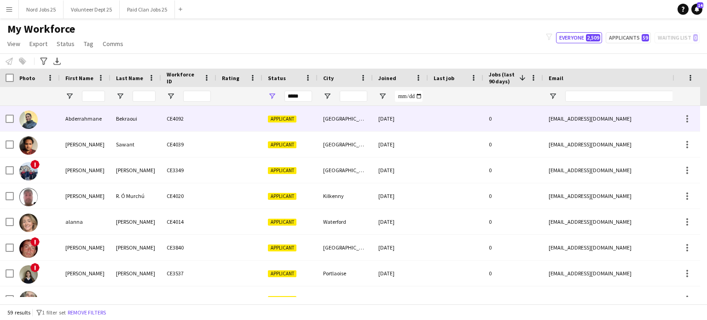
click at [201, 125] on div "CE4092" at bounding box center [188, 118] width 55 height 25
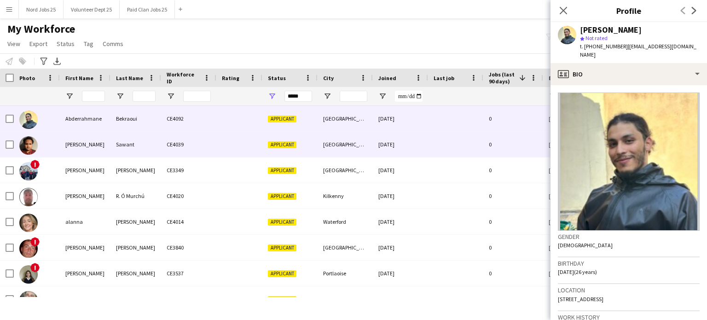
click at [186, 142] on div "CE4039" at bounding box center [188, 144] width 55 height 25
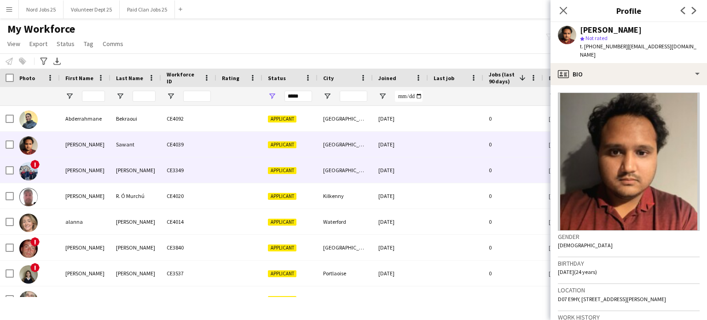
click at [160, 162] on div "[PERSON_NAME]" at bounding box center [136, 169] width 51 height 25
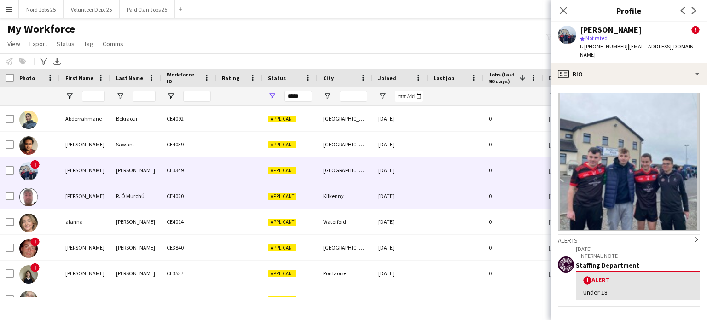
click at [144, 190] on div "R. Ó Murchú" at bounding box center [136, 195] width 51 height 25
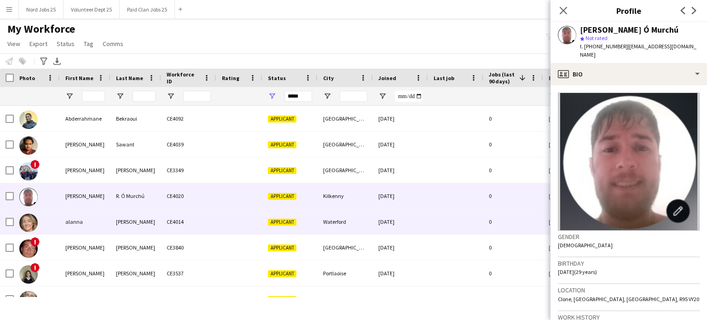
click at [133, 217] on div "[PERSON_NAME]" at bounding box center [136, 221] width 51 height 25
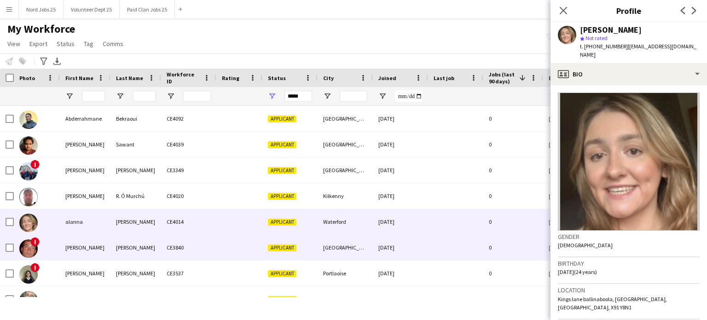
click at [130, 250] on div "[PERSON_NAME]" at bounding box center [136, 247] width 51 height 25
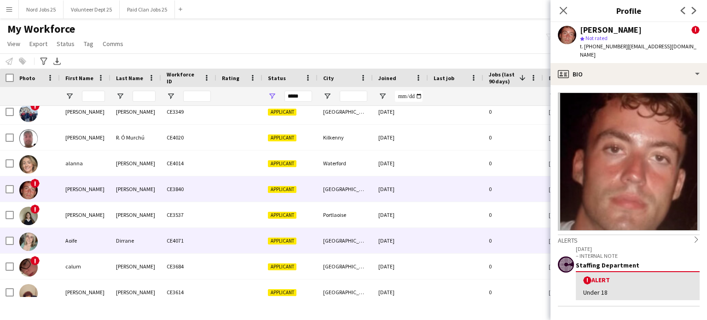
scroll to position [59, 0]
click at [118, 243] on div "Dirrane" at bounding box center [136, 239] width 51 height 25
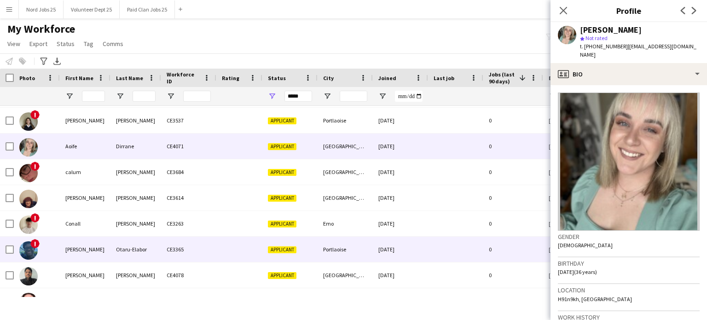
scroll to position [155, 0]
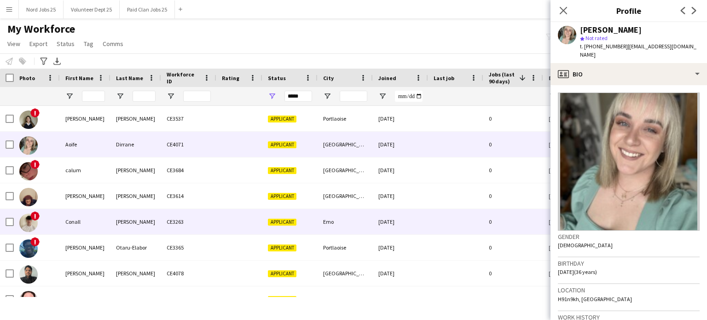
click at [129, 214] on div "[PERSON_NAME]" at bounding box center [136, 221] width 51 height 25
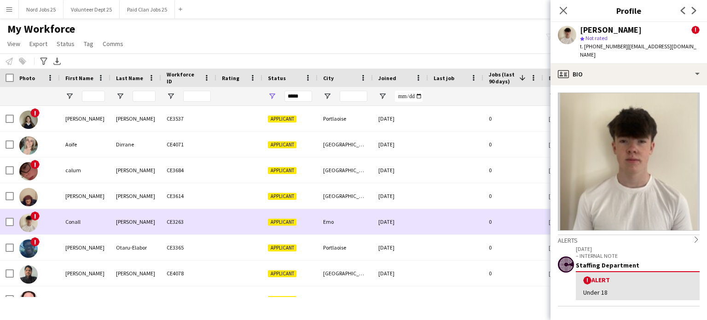
scroll to position [206, 0]
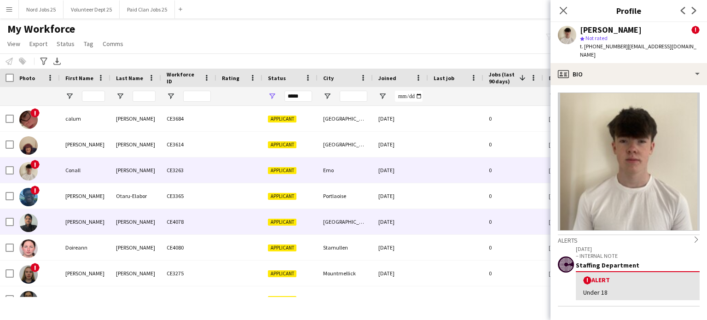
click at [121, 212] on div "[PERSON_NAME]" at bounding box center [136, 221] width 51 height 25
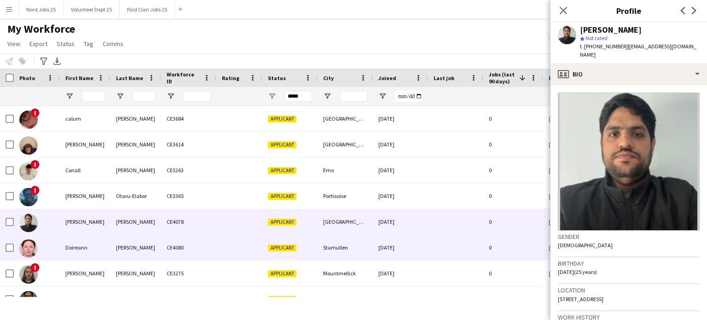
click at [126, 248] on div "[PERSON_NAME]" at bounding box center [136, 247] width 51 height 25
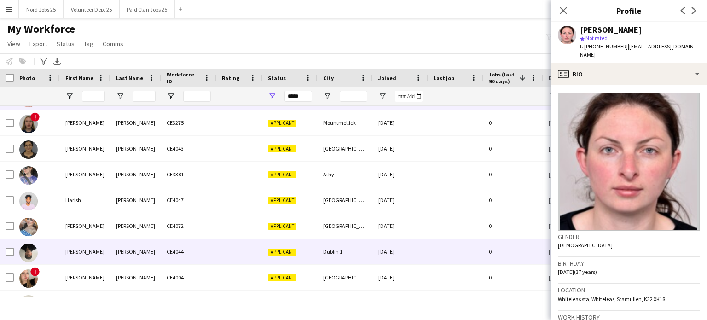
scroll to position [357, 0]
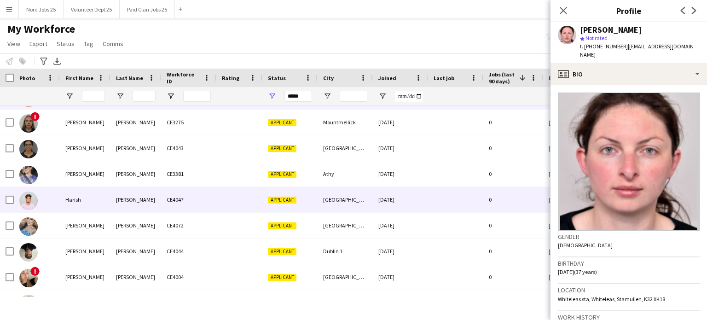
click at [127, 203] on div "[PERSON_NAME]" at bounding box center [136, 199] width 51 height 25
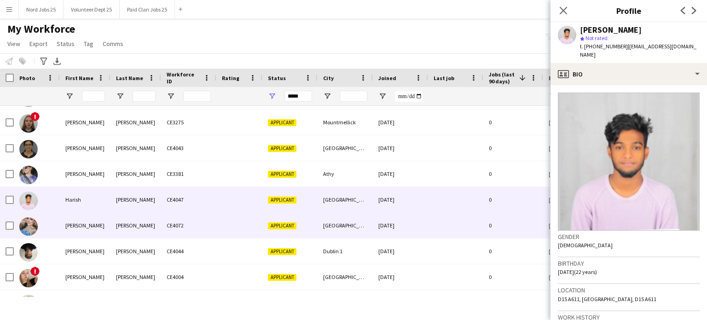
click at [125, 221] on div "[PERSON_NAME]" at bounding box center [136, 225] width 51 height 25
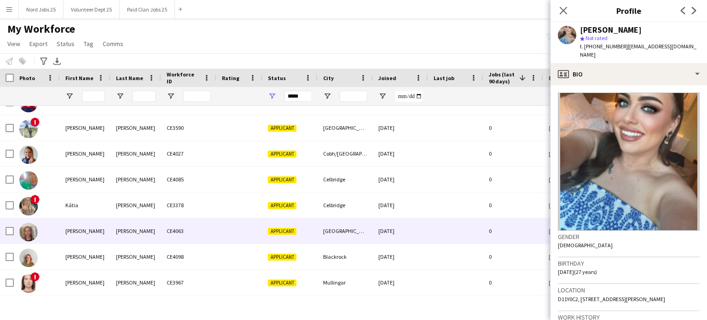
scroll to position [558, 0]
click at [116, 237] on div "[PERSON_NAME]" at bounding box center [136, 230] width 51 height 25
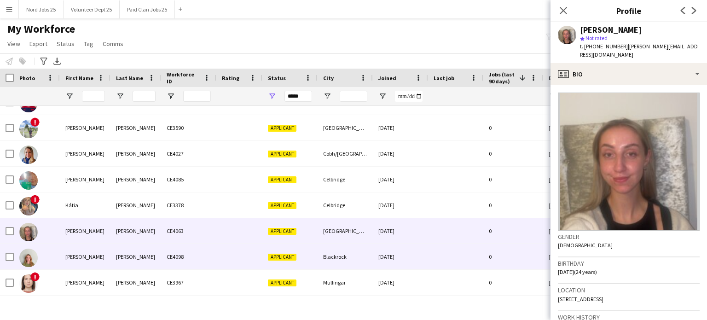
click at [106, 251] on div "[PERSON_NAME]" at bounding box center [85, 256] width 51 height 25
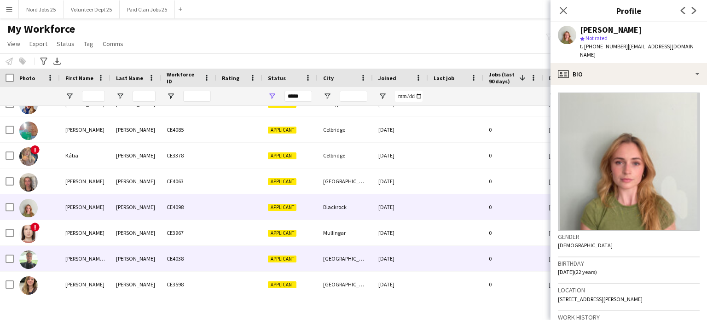
scroll to position [610, 0]
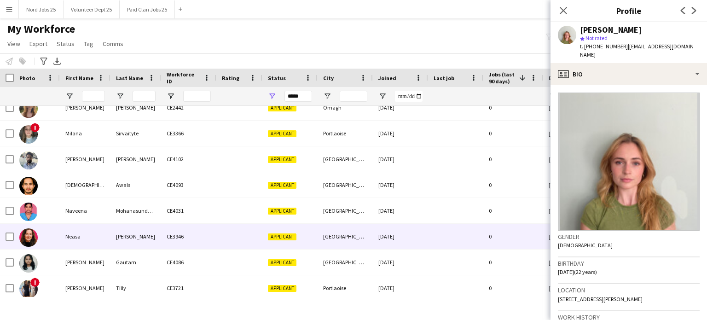
click at [116, 245] on div "[PERSON_NAME]" at bounding box center [136, 236] width 51 height 25
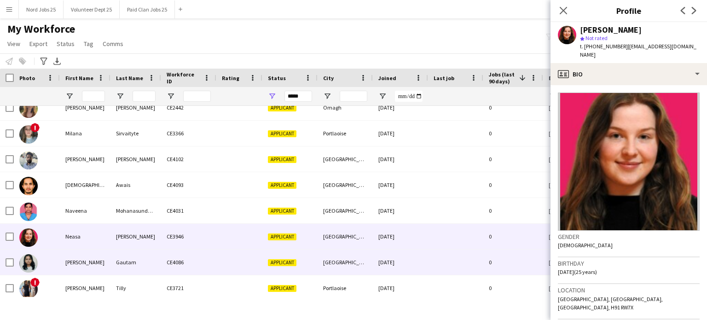
click at [113, 256] on div "Gautam" at bounding box center [136, 262] width 51 height 25
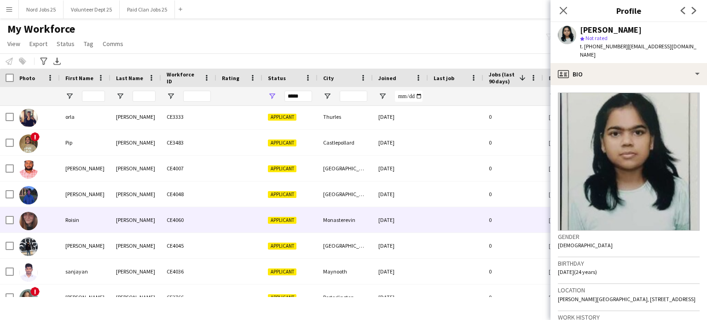
click at [123, 210] on div "[PERSON_NAME]" at bounding box center [136, 219] width 51 height 25
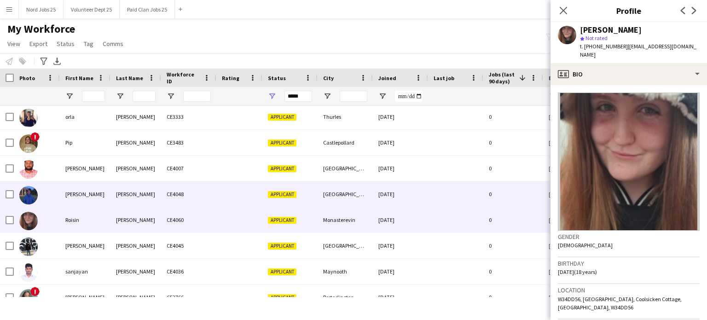
click at [117, 197] on div "[PERSON_NAME]" at bounding box center [136, 193] width 51 height 25
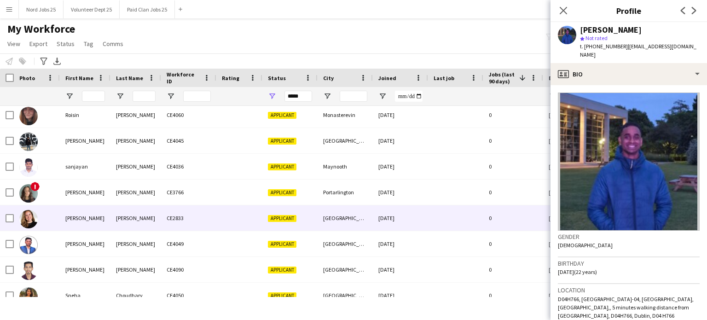
click at [104, 216] on div "[PERSON_NAME]" at bounding box center [85, 217] width 51 height 25
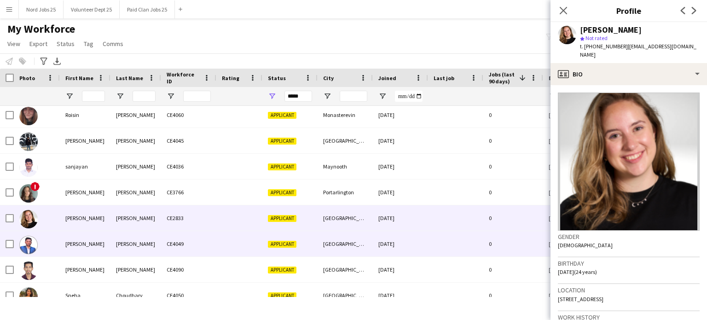
click at [99, 233] on div "[PERSON_NAME]" at bounding box center [85, 243] width 51 height 25
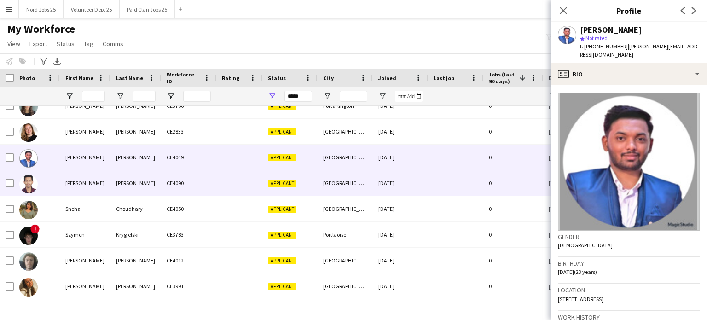
click at [101, 195] on div "[PERSON_NAME]" at bounding box center [85, 182] width 51 height 25
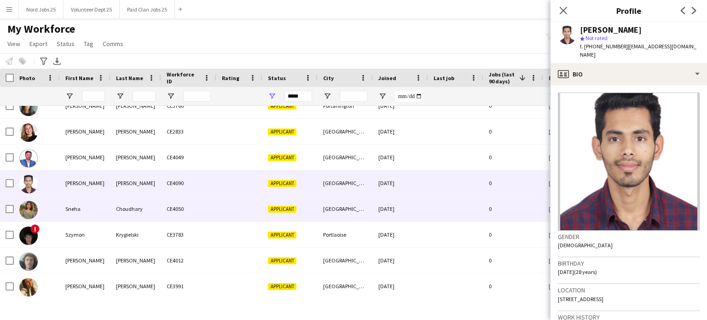
click at [98, 208] on div "Sneha" at bounding box center [85, 208] width 51 height 25
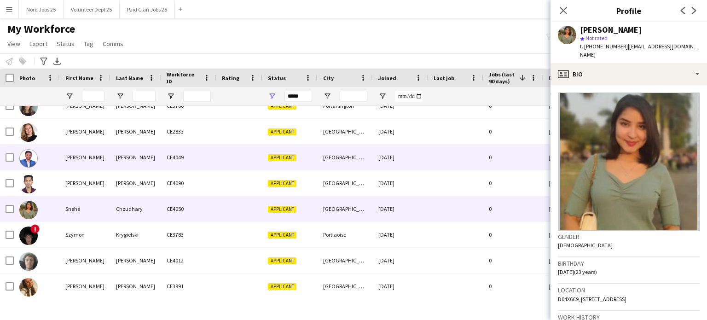
click at [109, 161] on div "[PERSON_NAME]" at bounding box center [85, 157] width 51 height 25
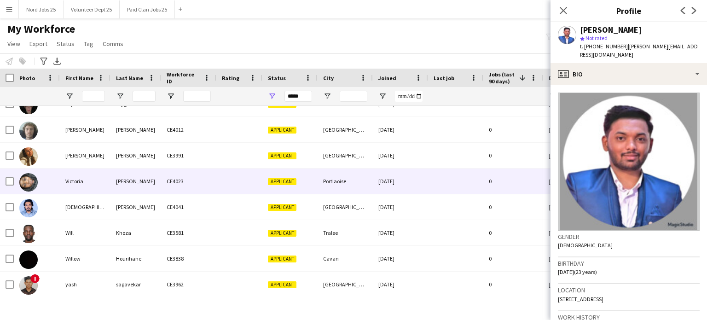
click at [106, 190] on div "Victoria" at bounding box center [85, 181] width 51 height 25
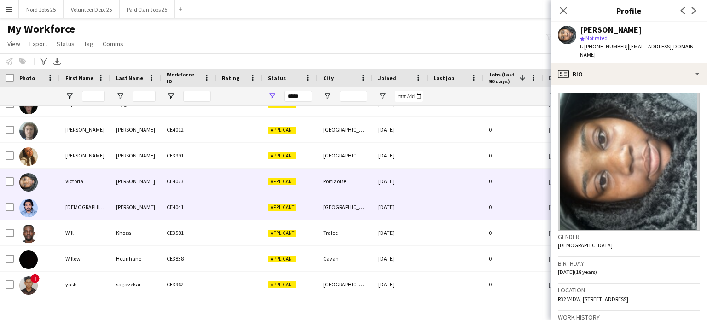
click at [101, 210] on div "[DEMOGRAPHIC_DATA][PERSON_NAME]" at bounding box center [85, 206] width 51 height 25
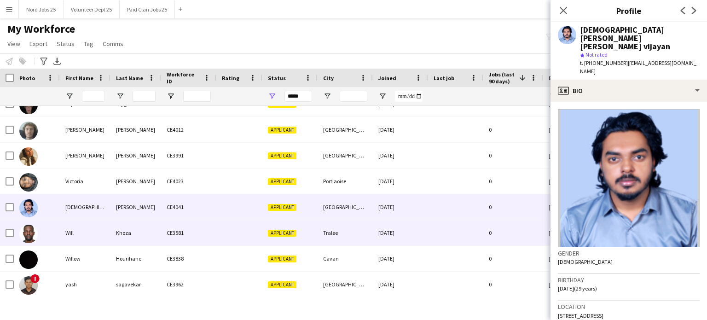
click at [94, 228] on div "Will" at bounding box center [85, 232] width 51 height 25
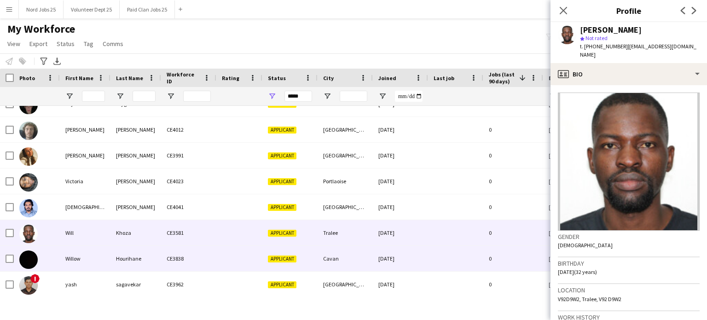
click at [101, 250] on div "Willow" at bounding box center [85, 258] width 51 height 25
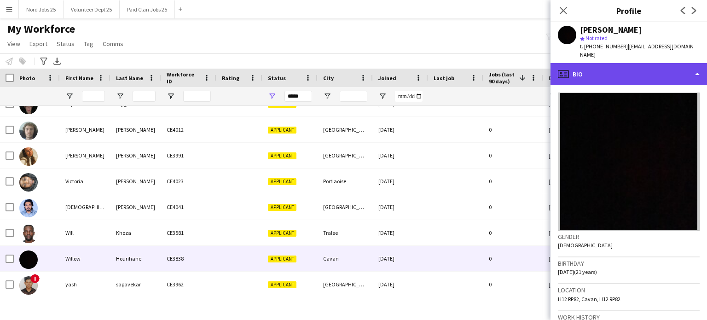
click at [592, 65] on div "profile Bio" at bounding box center [629, 74] width 157 height 22
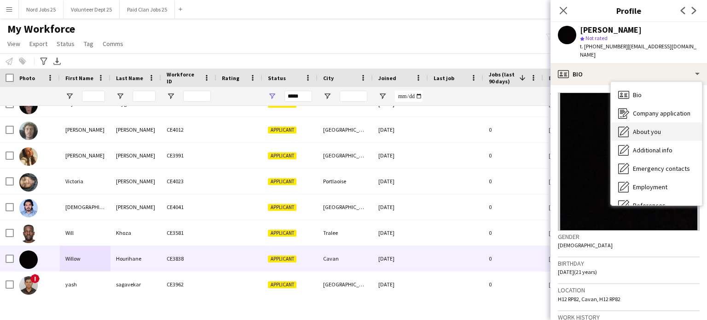
click at [636, 128] on span "About you" at bounding box center [647, 132] width 28 height 8
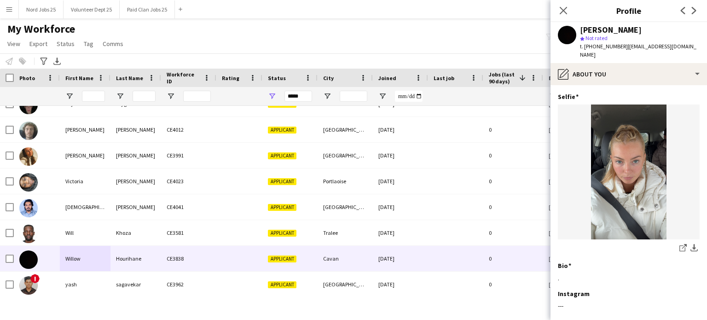
click at [632, 85] on app-section-data-types "Selfie Edit this field share-external-link-1 download-bottom Bio Edit this fiel…" at bounding box center [629, 202] width 157 height 235
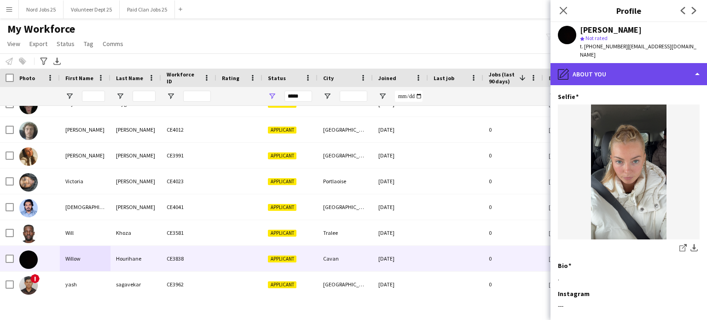
click at [623, 71] on div "pencil4 About you" at bounding box center [629, 74] width 157 height 22
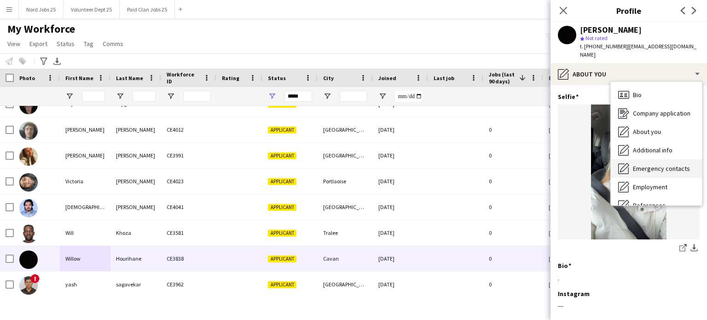
click at [645, 167] on div "Emergency contacts Emergency contacts" at bounding box center [656, 168] width 91 height 18
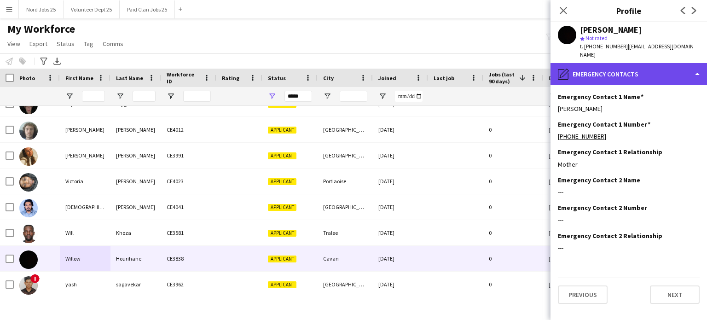
click at [628, 66] on div "pencil4 Emergency contacts" at bounding box center [629, 74] width 157 height 22
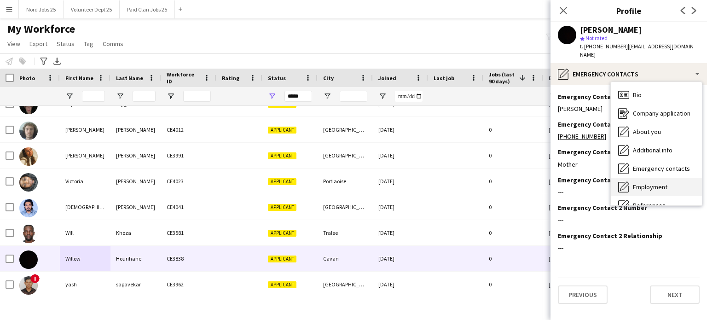
click at [645, 178] on div "Employment Employment" at bounding box center [656, 187] width 91 height 18
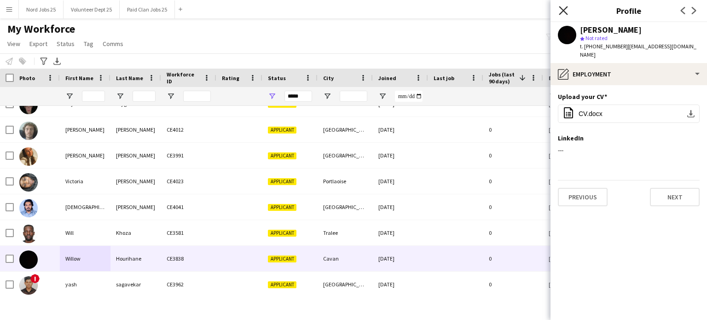
click at [562, 12] on icon at bounding box center [563, 10] width 9 height 9
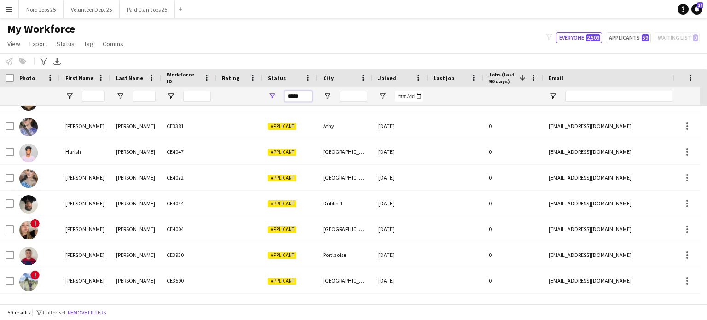
click at [301, 101] on input "*****" at bounding box center [299, 96] width 28 height 11
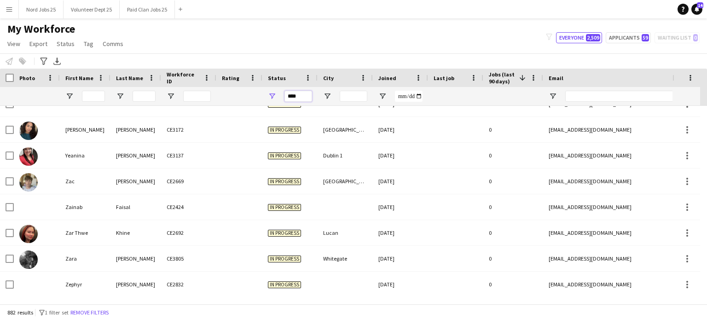
type input "****"
click at [389, 79] on span "Joined" at bounding box center [388, 78] width 18 height 7
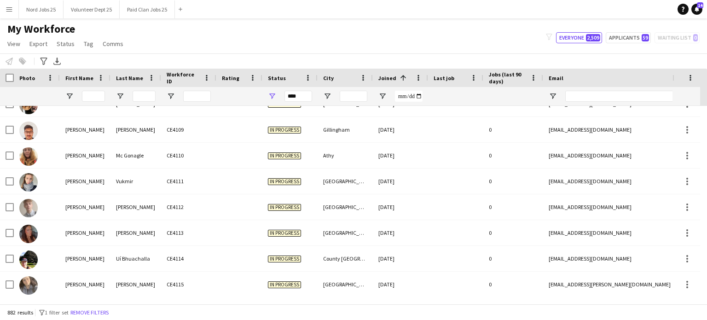
click at [390, 75] on span "Joined" at bounding box center [388, 78] width 18 height 7
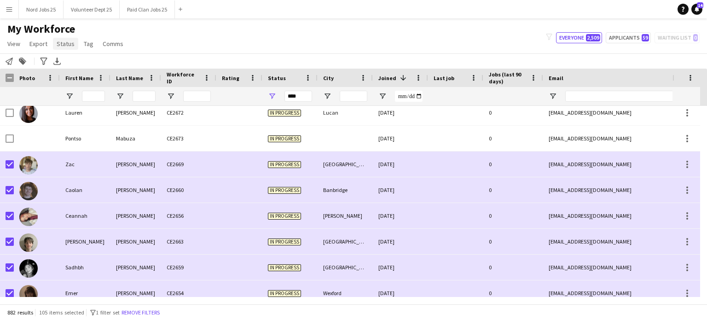
click at [72, 45] on span "Status" at bounding box center [66, 44] width 18 height 8
click at [73, 60] on link "Edit" at bounding box center [85, 63] width 64 height 19
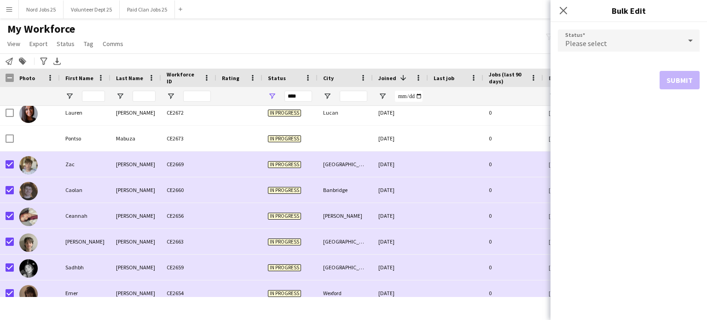
click at [615, 50] on div "Please select" at bounding box center [619, 40] width 123 height 22
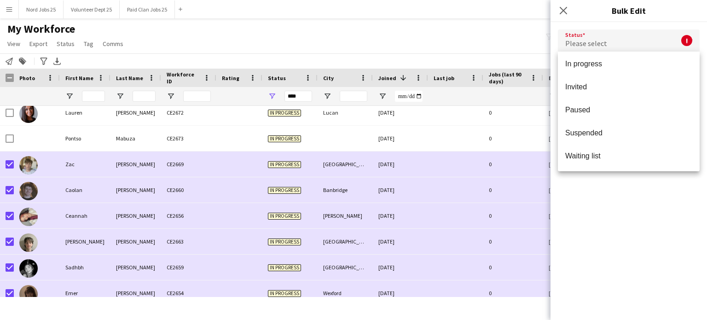
click at [563, 13] on div at bounding box center [353, 160] width 707 height 320
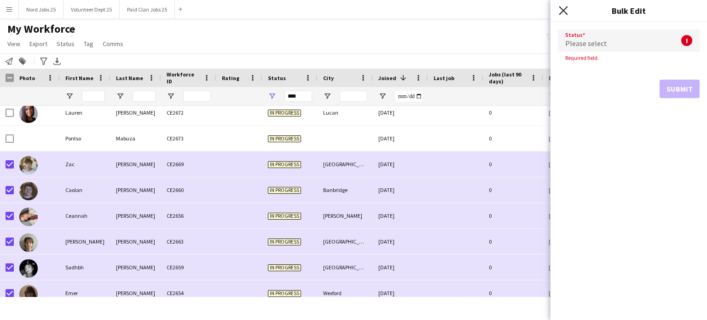
click at [563, 14] on icon "Close pop-in" at bounding box center [563, 10] width 9 height 9
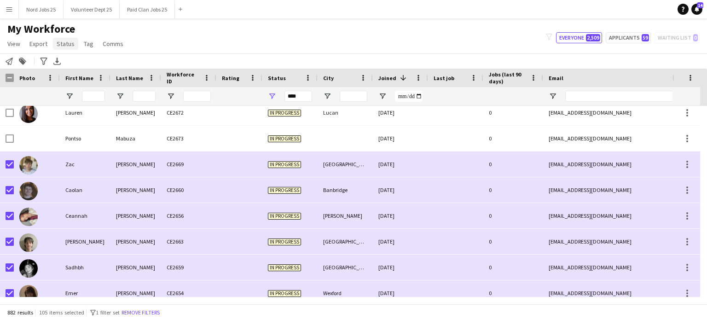
click at [66, 45] on span "Status" at bounding box center [66, 44] width 18 height 8
click at [81, 66] on link "Edit" at bounding box center [85, 63] width 64 height 19
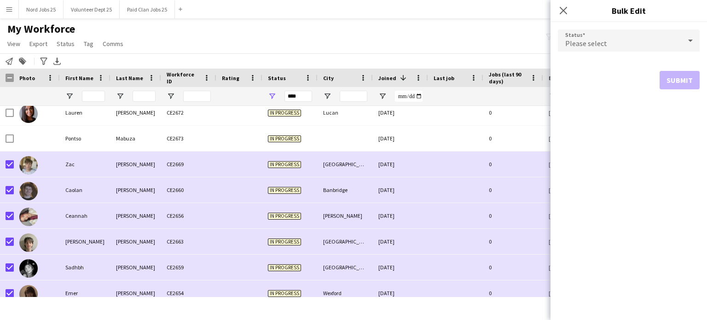
click at [582, 42] on span "Please select" at bounding box center [586, 43] width 42 height 9
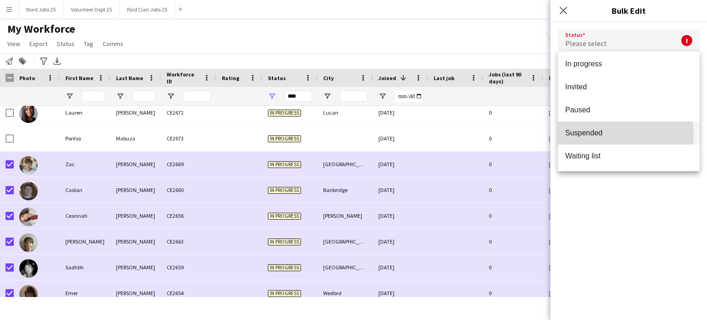
click at [600, 135] on span "Suspended" at bounding box center [628, 132] width 127 height 9
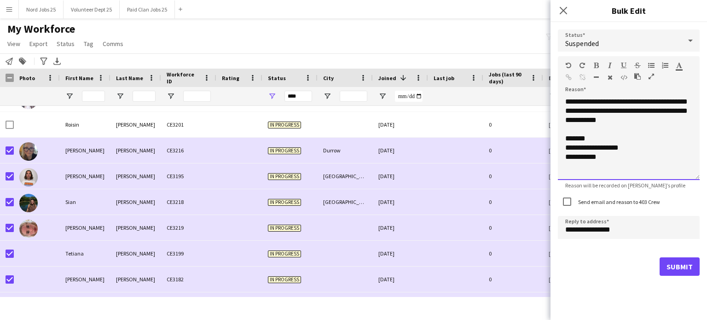
click at [670, 101] on div "**********" at bounding box center [629, 138] width 142 height 83
drag, startPoint x: 688, startPoint y: 121, endPoint x: 615, endPoint y: 109, distance: 74.3
click at [615, 109] on div "**********" at bounding box center [629, 138] width 142 height 83
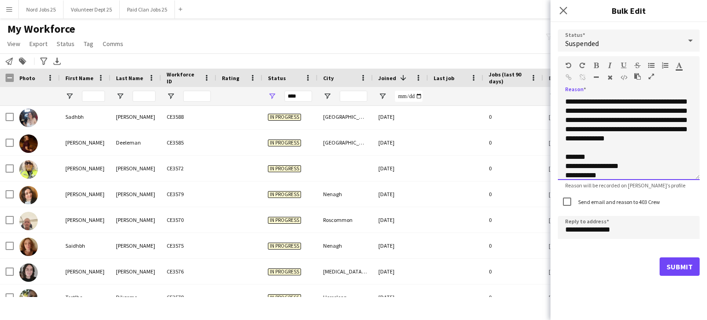
click at [626, 130] on div "**********" at bounding box center [629, 138] width 142 height 83
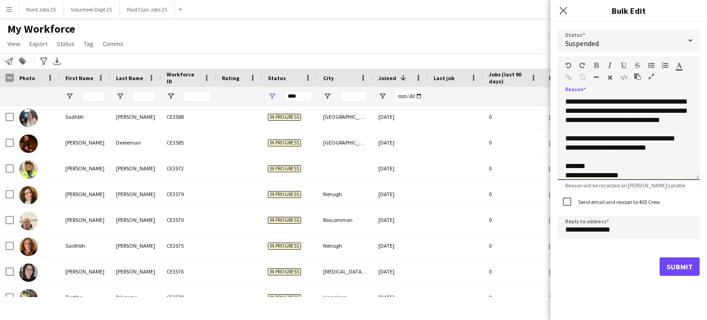
click at [605, 110] on div "**********" at bounding box center [629, 138] width 142 height 83
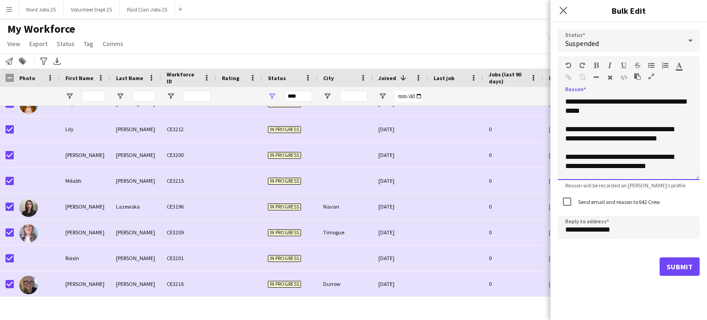
click at [629, 159] on div "**********" at bounding box center [625, 179] width 120 height 55
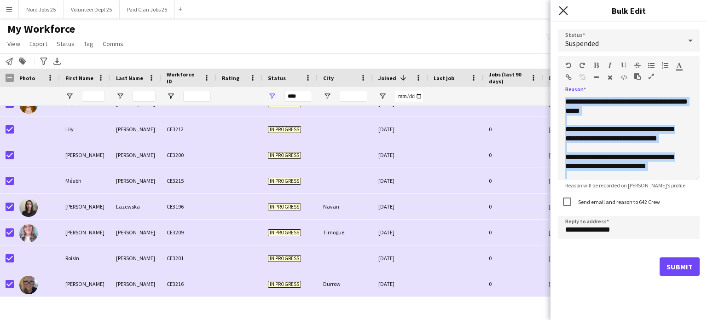
click at [561, 10] on icon "Close pop-in" at bounding box center [563, 10] width 9 height 9
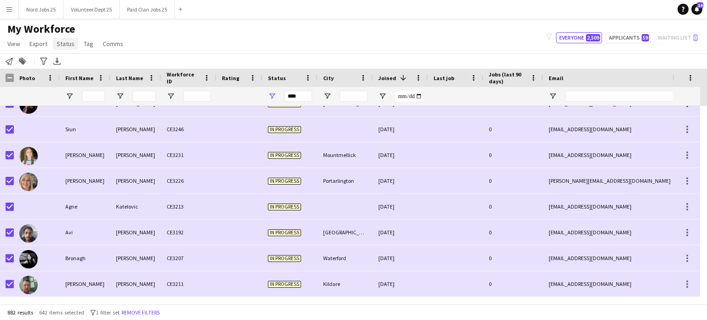
click at [74, 44] on link "Status" at bounding box center [65, 44] width 25 height 12
click at [89, 45] on span "Tag" at bounding box center [89, 44] width 10 height 8
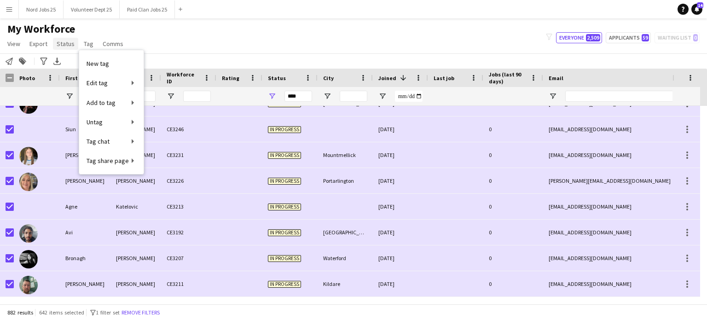
click at [70, 44] on span "Status" at bounding box center [66, 44] width 18 height 8
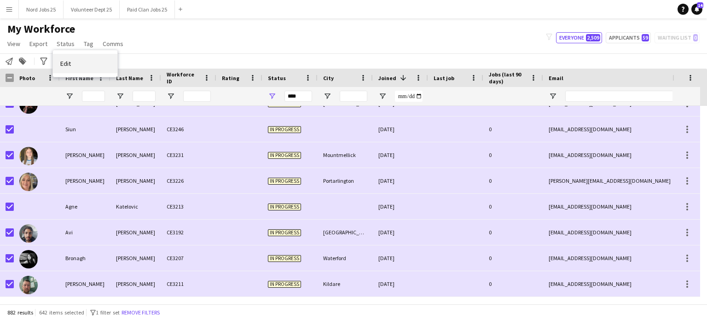
click at [69, 61] on span "Edit" at bounding box center [65, 63] width 11 height 8
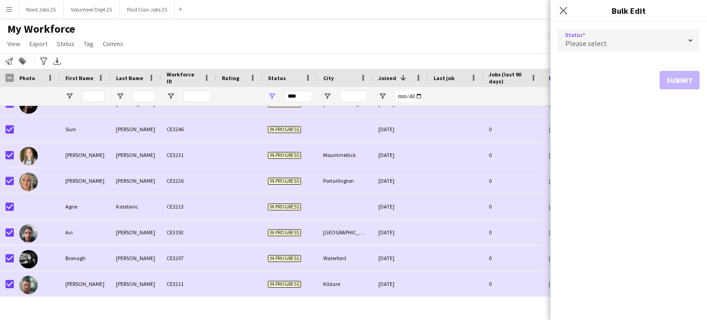
click at [611, 39] on div "Please select" at bounding box center [619, 40] width 123 height 22
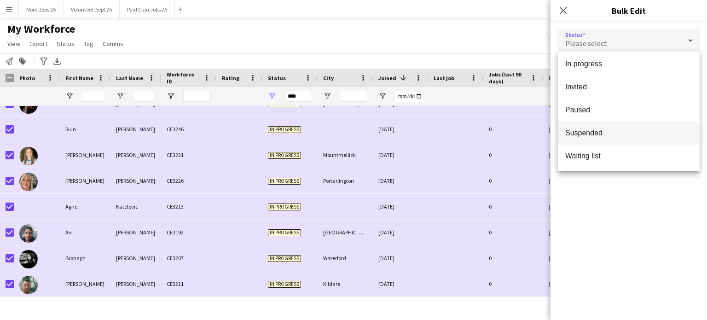
click at [581, 128] on span "Suspended" at bounding box center [628, 132] width 127 height 9
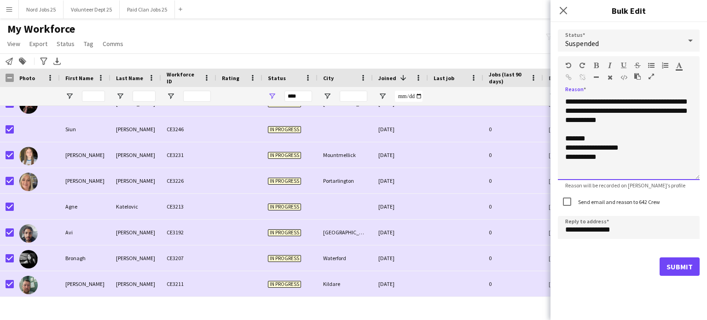
click at [607, 132] on div "**********" at bounding box center [629, 138] width 142 height 83
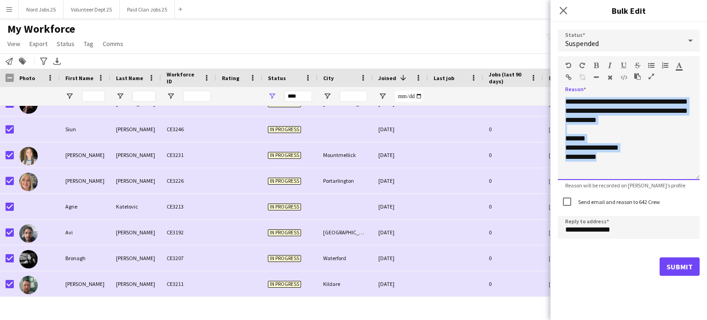
paste div
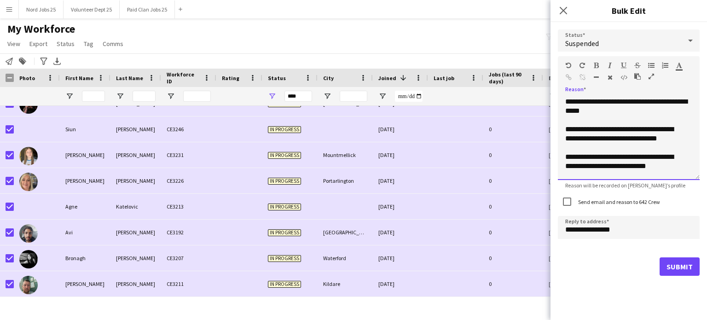
click at [580, 103] on span "**********" at bounding box center [626, 106] width 122 height 16
click at [586, 43] on span "Suspended" at bounding box center [582, 43] width 34 height 9
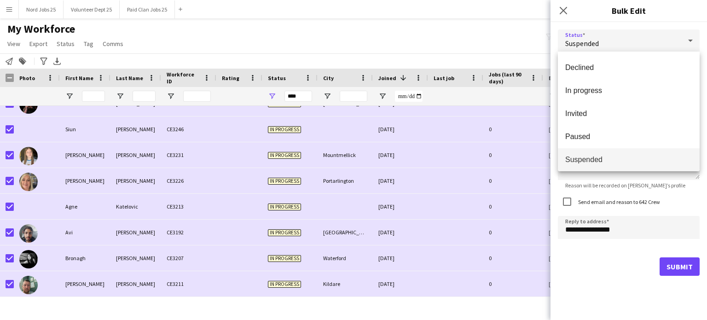
click at [589, 43] on div at bounding box center [353, 160] width 707 height 320
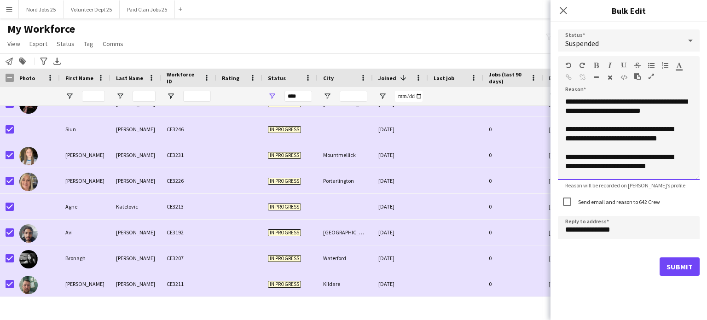
click at [566, 103] on span "**********" at bounding box center [626, 106] width 122 height 16
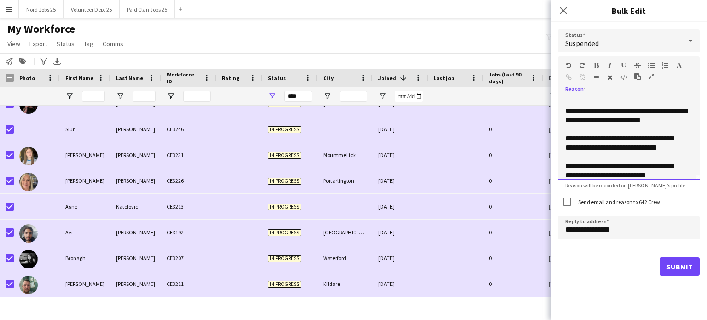
click at [566, 102] on div at bounding box center [628, 101] width 127 height 9
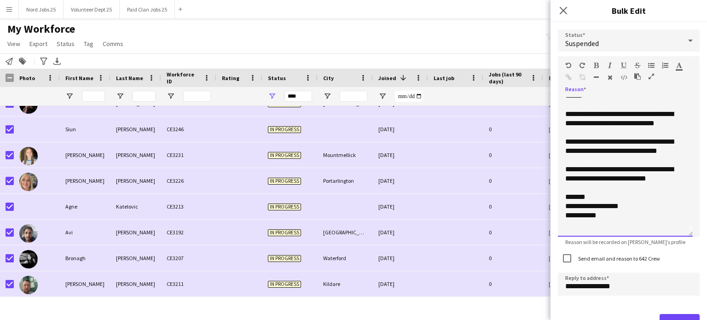
drag, startPoint x: 698, startPoint y: 178, endPoint x: 707, endPoint y: 235, distance: 57.8
click at [707, 235] on div "**********" at bounding box center [629, 171] width 157 height 298
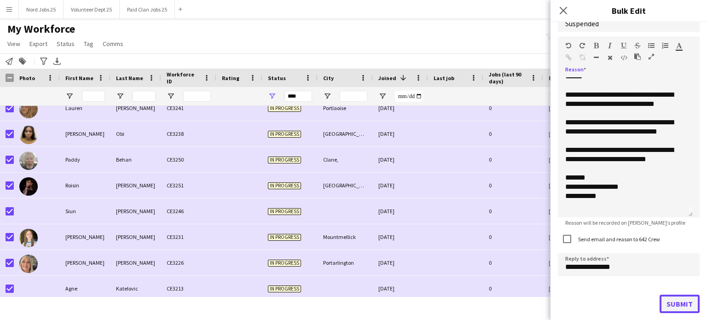
click at [665, 299] on button "Submit" at bounding box center [680, 304] width 40 height 18
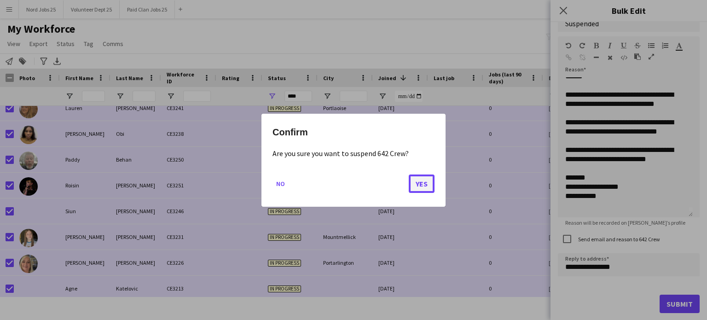
click at [412, 178] on button "Yes" at bounding box center [422, 183] width 26 height 18
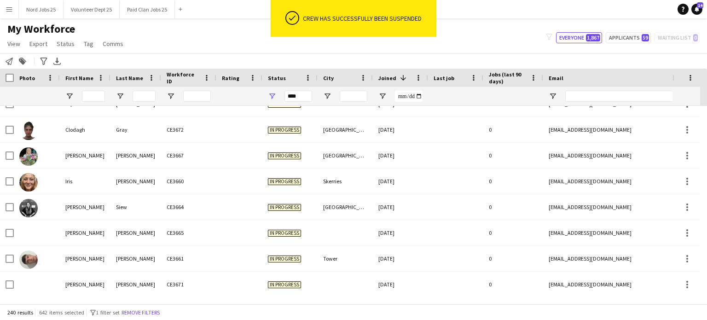
scroll to position [5842, 0]
